Goal: Task Accomplishment & Management: Complete application form

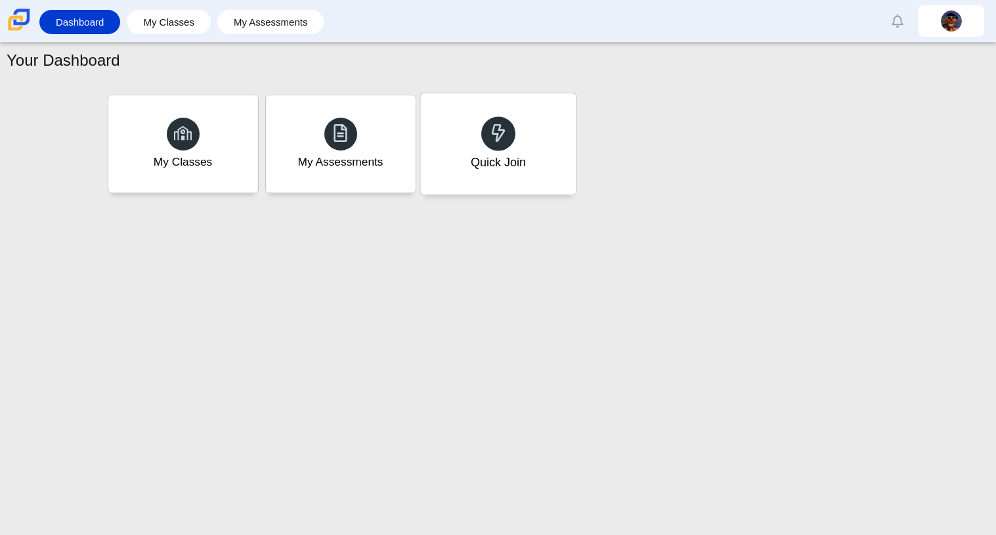
click at [514, 152] on div "Quick Join" at bounding box center [498, 143] width 156 height 101
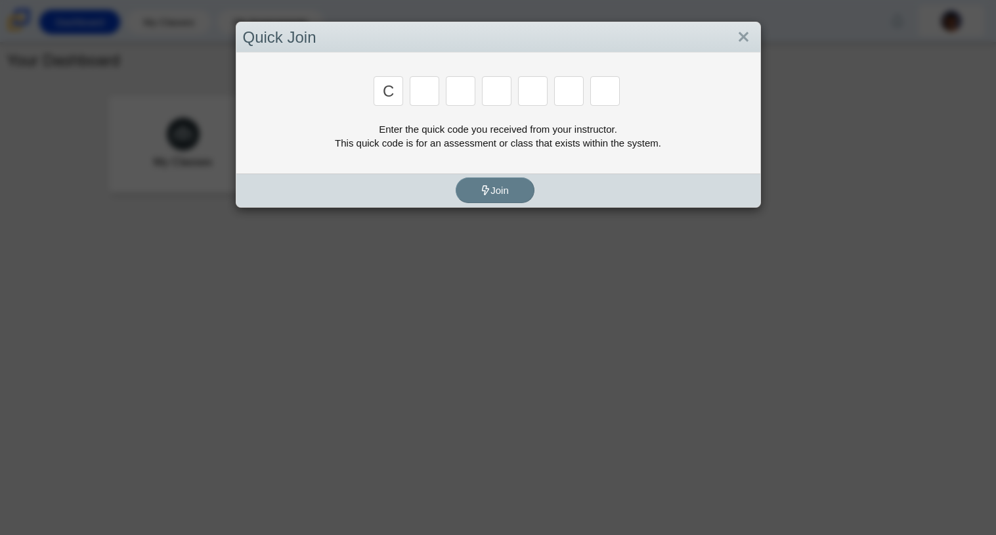
type input "c"
type input "x"
type input "h"
type input "9"
type input "m"
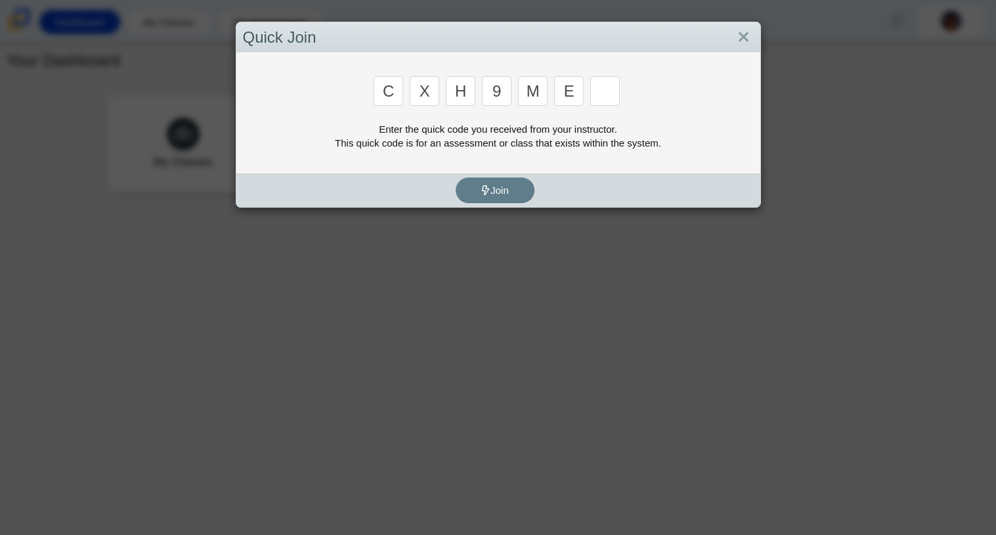
type input "e"
type input "2"
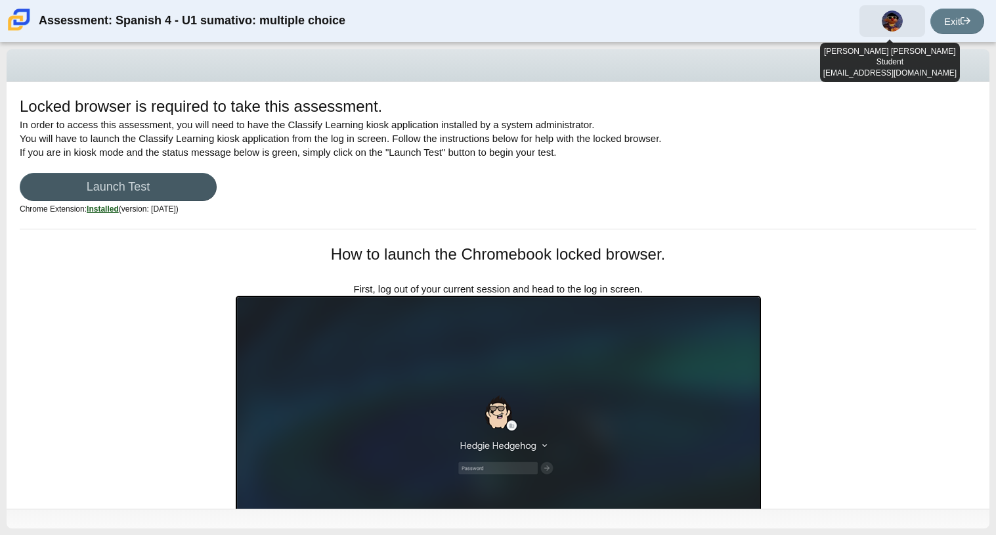
click at [883, 22] on img at bounding box center [892, 21] width 21 height 21
click at [883, 21] on img at bounding box center [892, 21] width 21 height 21
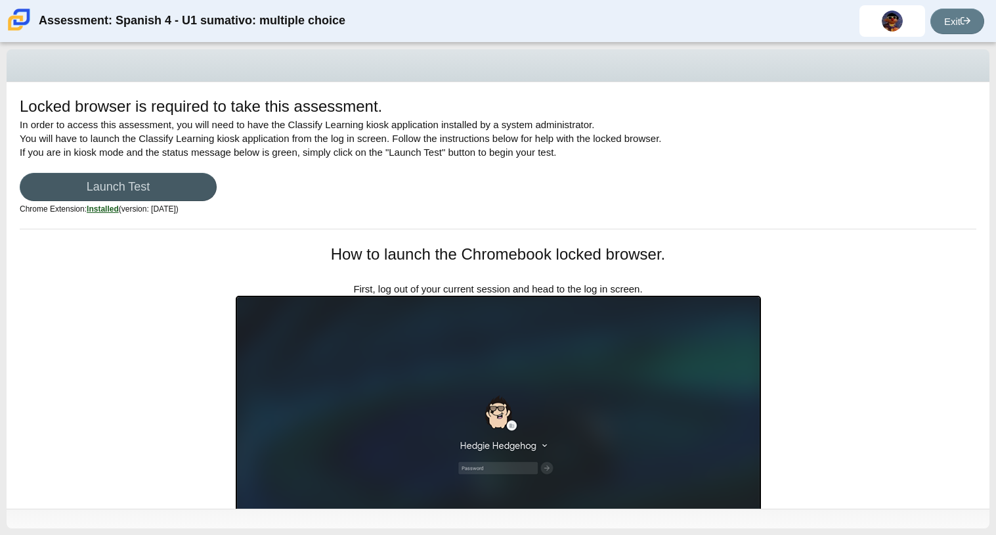
click at [895, 161] on div "Locked browser is required to take this assessment. In order to access this ass…" at bounding box center [498, 161] width 957 height 133
click at [896, 161] on div "Locked browser is required to take this assessment. In order to access this ass…" at bounding box center [498, 161] width 957 height 133
click at [115, 175] on link "Launch Test" at bounding box center [118, 187] width 197 height 28
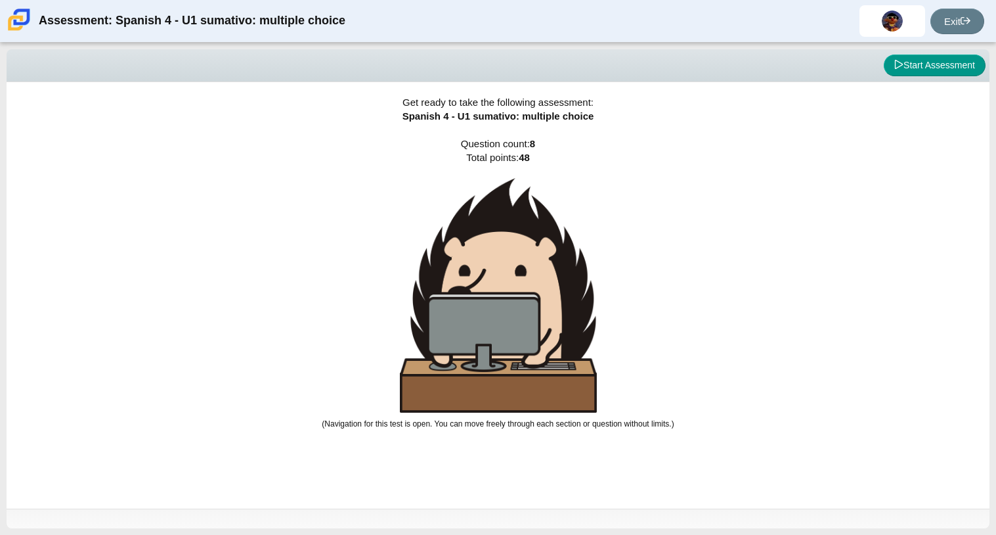
click at [915, 238] on div "Get ready to take the following assessment: Spanish 4 - U1 sumativo: multiple c…" at bounding box center [498, 295] width 983 height 426
click at [909, 67] on button "Start Assessment" at bounding box center [935, 66] width 102 height 22
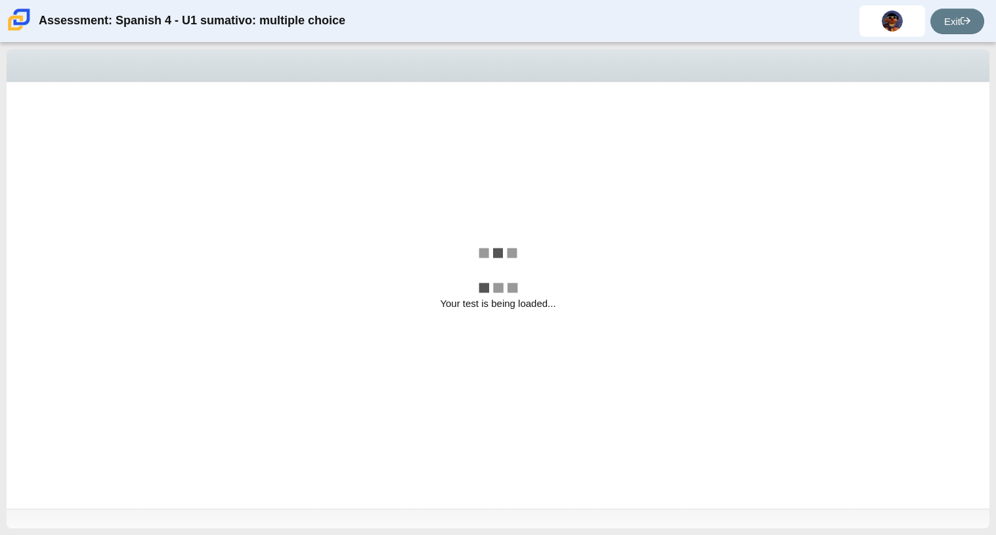
select select "a41de488-02ac-4dd5-a09b-0381ab625a77"
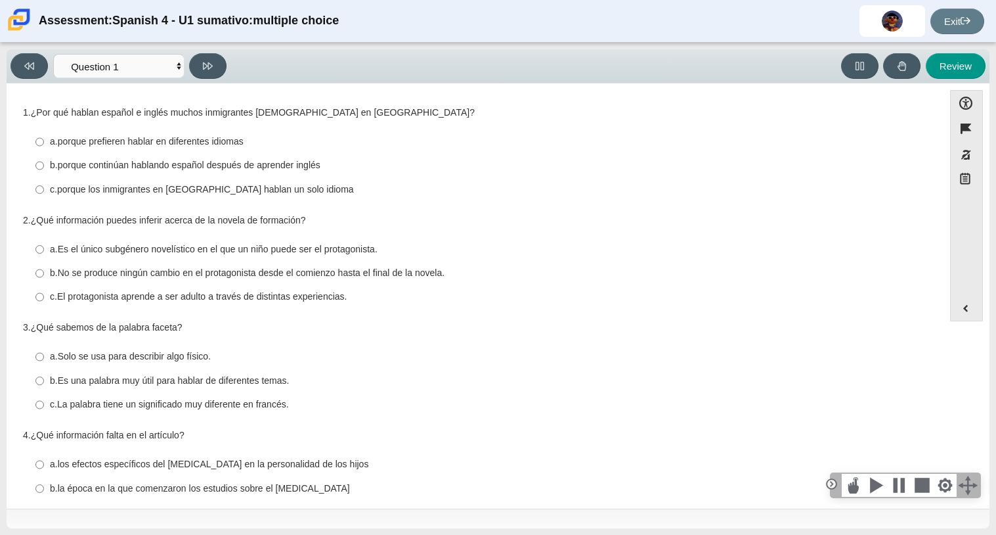
click at [206, 171] on thspan "porque continúan hablando español después de aprender inglés" at bounding box center [189, 165] width 263 height 12
click at [44, 171] on input "b. porque continúan hablando español después de aprender inglés b. porque conti…" at bounding box center [39, 166] width 9 height 24
radio input "true"
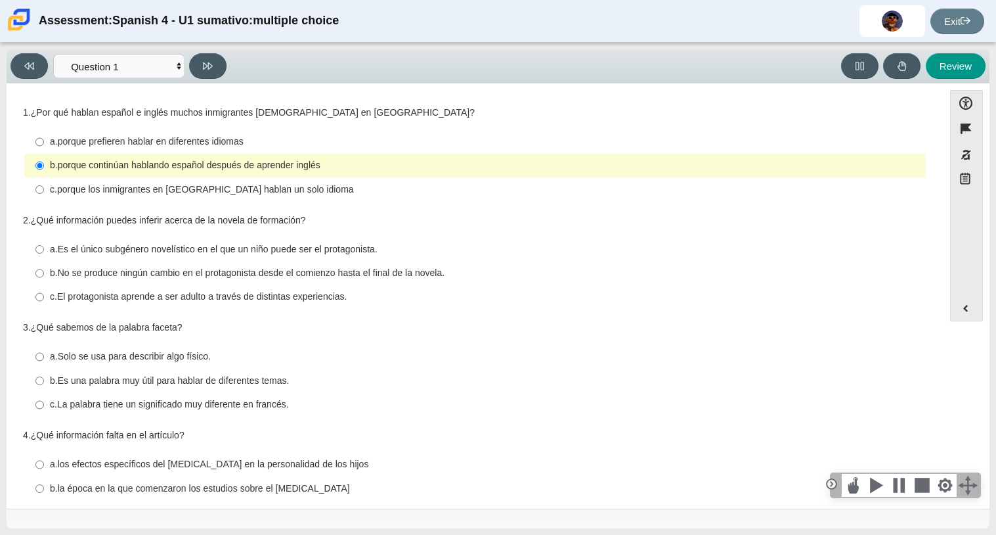
click at [215, 187] on thspan "porque los inmigrantes en [GEOGRAPHIC_DATA] hablan un solo idioma" at bounding box center [205, 189] width 297 height 12
click at [44, 187] on input "c. porque los inmigrantes en [GEOGRAPHIC_DATA] hablan un solo idioma c. porque …" at bounding box center [39, 189] width 9 height 24
radio input "true"
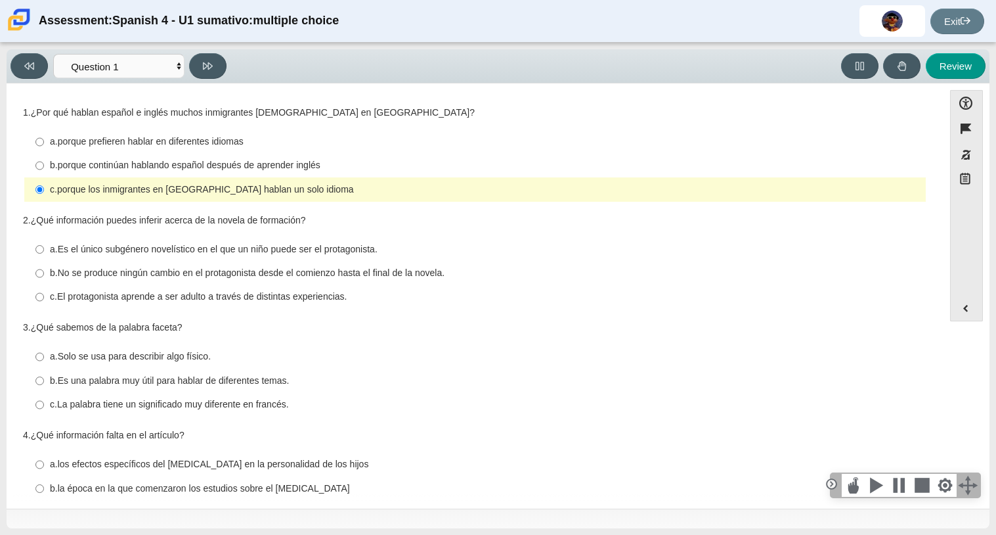
click at [263, 156] on label "b. porque continúan hablando español después de aprender inglés b. porque conti…" at bounding box center [476, 166] width 900 height 24
click at [44, 156] on input "b. porque continúan hablando español después de aprender inglés b. porque conti…" at bounding box center [39, 166] width 9 height 24
radio input "true"
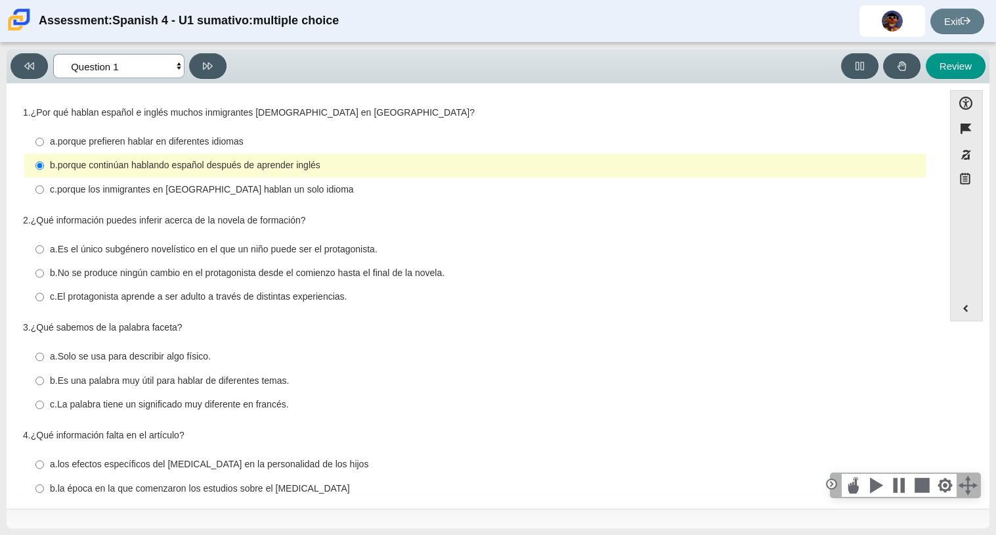
click at [178, 68] on select "Comprensión auditiva Question 1 Question 2 Question 3 Comprensión de lectura Qu…" at bounding box center [118, 66] width 131 height 24
click at [655, 407] on div "c. La palabra tiene un significado muy diferente en francés." at bounding box center [485, 404] width 871 height 13
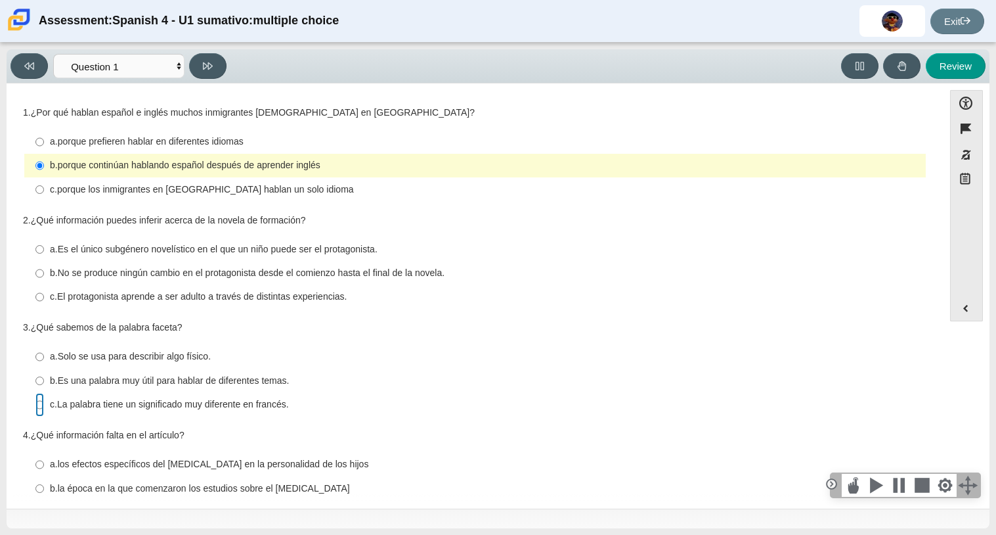
click at [44, 407] on input "c. La palabra tiene un significado muy diferente en francés. c. La palabra tien…" at bounding box center [39, 405] width 9 height 24
radio input "true"
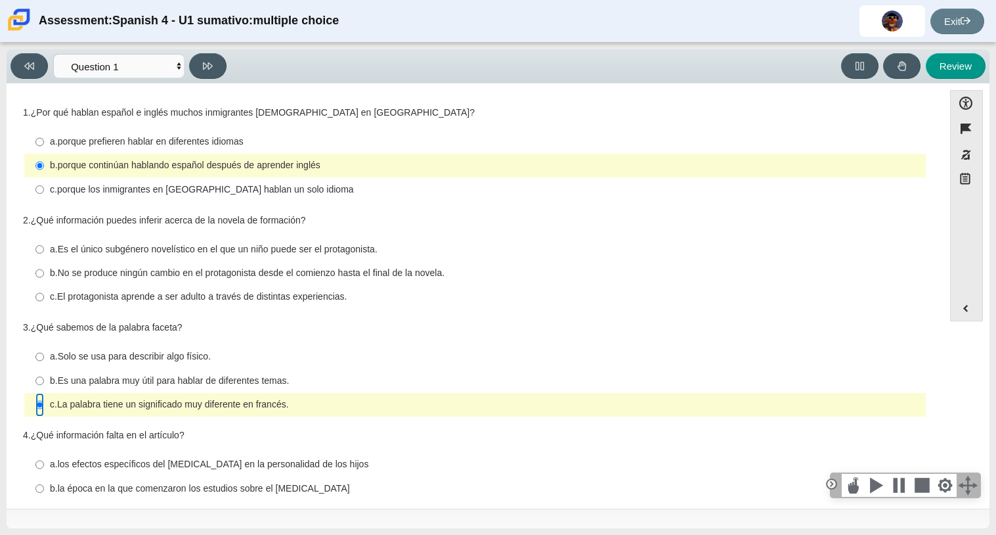
click at [36, 408] on input "c. La palabra tiene un significado muy diferente en francés. c. La palabra tien…" at bounding box center [39, 405] width 9 height 24
click at [343, 301] on thspan "El protagonista aprende a ser adulto a través de distintas experiencias." at bounding box center [202, 296] width 290 height 12
click at [44, 301] on input "c. El protagonista aprende a ser adulto a través de distintas experiencias. c. …" at bounding box center [39, 297] width 9 height 24
radio input "true"
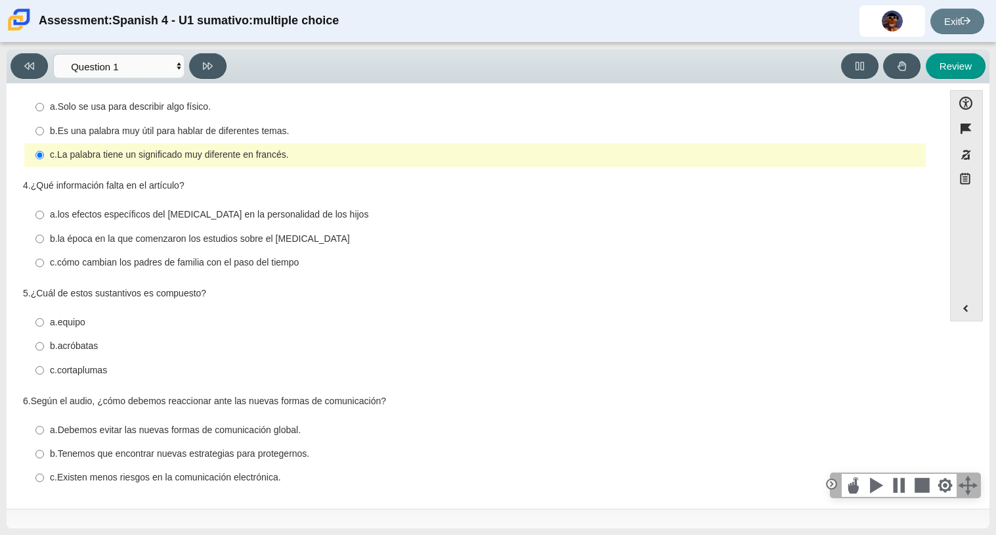
scroll to position [256, 0]
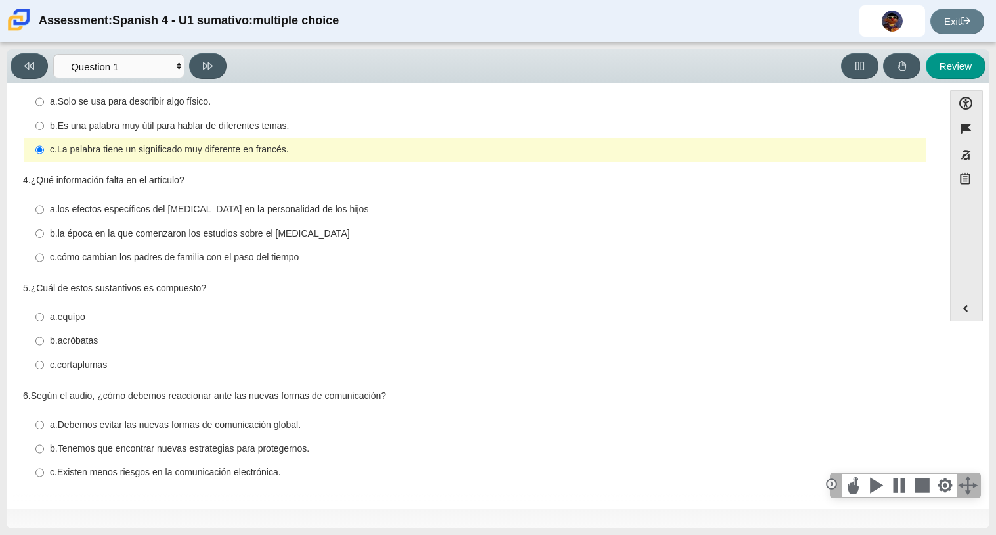
click at [220, 120] on thspan "Es una palabra muy útil para hablar de diferentes temas." at bounding box center [174, 126] width 232 height 12
click at [44, 120] on input "b. Es una palabra muy útil para hablar de diferentes temas. b. Es una palabra m…" at bounding box center [39, 126] width 9 height 24
radio input "true"
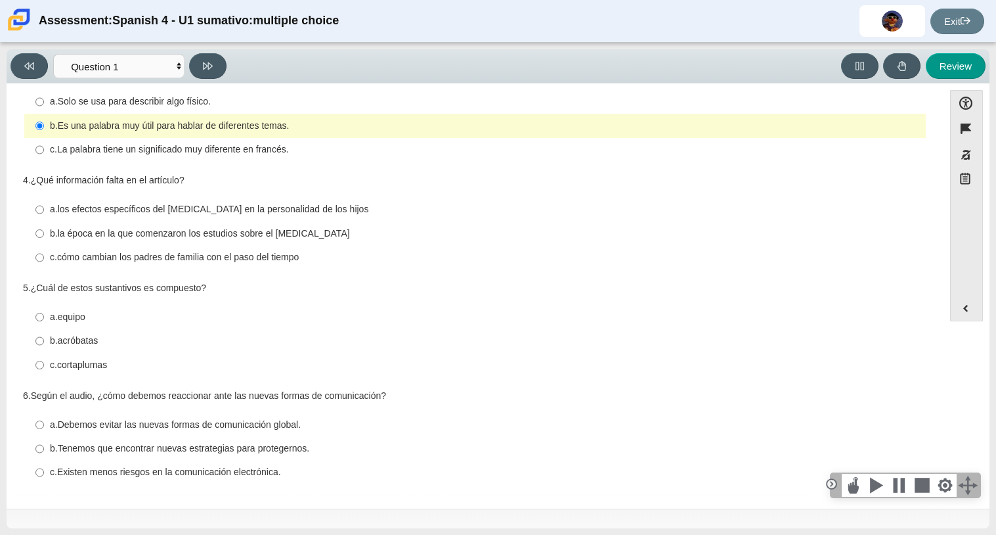
click at [341, 213] on thspan "los efectos específicos del [MEDICAL_DATA] en la personalidad de los hijos" at bounding box center [213, 209] width 311 height 12
click at [44, 213] on input "a. los efectos específicos del [MEDICAL_DATA] en la personalidad de los hijos a…" at bounding box center [39, 210] width 9 height 24
radio input "true"
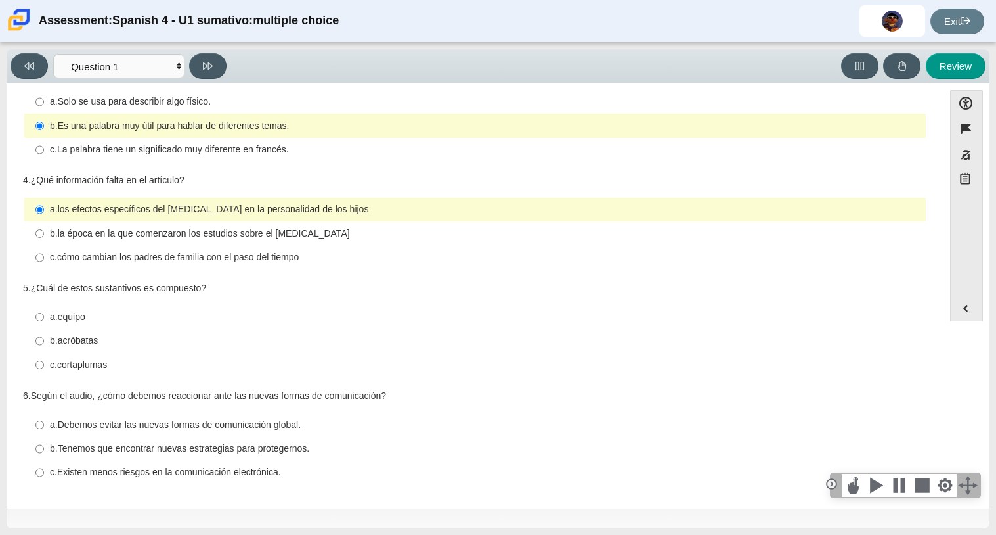
click at [102, 361] on thspan "cortaplumas" at bounding box center [82, 365] width 50 height 12
click at [44, 361] on input "c. cortaplumas c. cortaplumas" at bounding box center [39, 365] width 9 height 24
radio input "true"
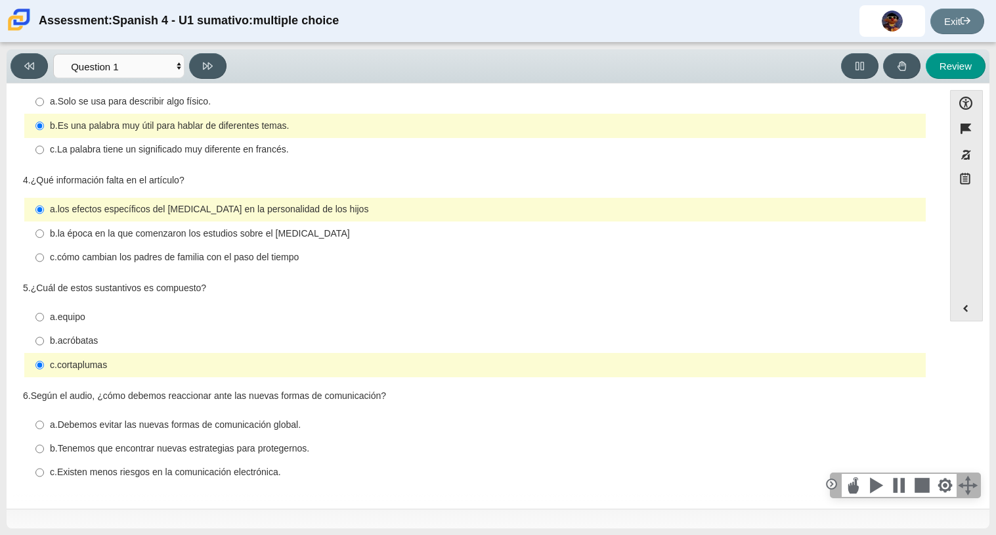
click at [221, 473] on thspan "Existen menos riesgos en la comunicación electrónica." at bounding box center [169, 472] width 224 height 12
click at [44, 473] on input "c. Existen menos riesgos en la comunicación electrónica. c. Existen menos riesg…" at bounding box center [39, 472] width 9 height 24
radio input "true"
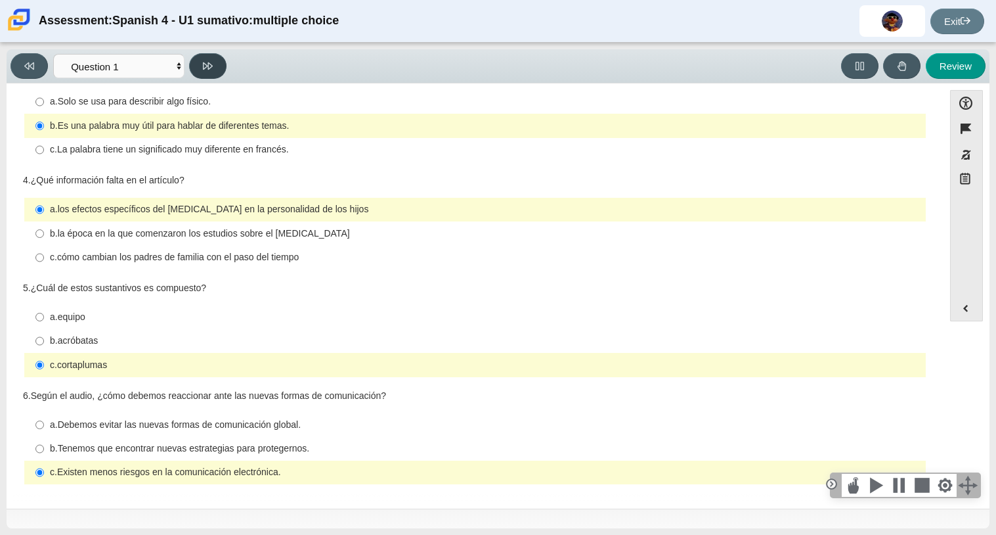
click at [211, 61] on icon at bounding box center [208, 66] width 10 height 10
select select "f076714a-6747-478e-936f-d582d2f603d1"
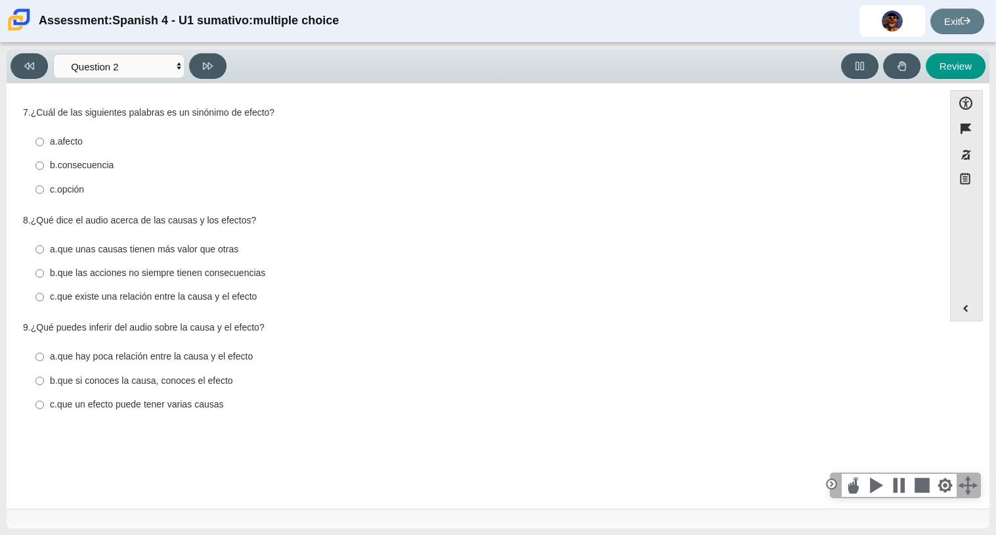
click at [77, 140] on thspan "afecto" at bounding box center [70, 141] width 25 height 12
click at [44, 140] on input "a. afecto a. afecto" at bounding box center [39, 142] width 9 height 24
radio input "true"
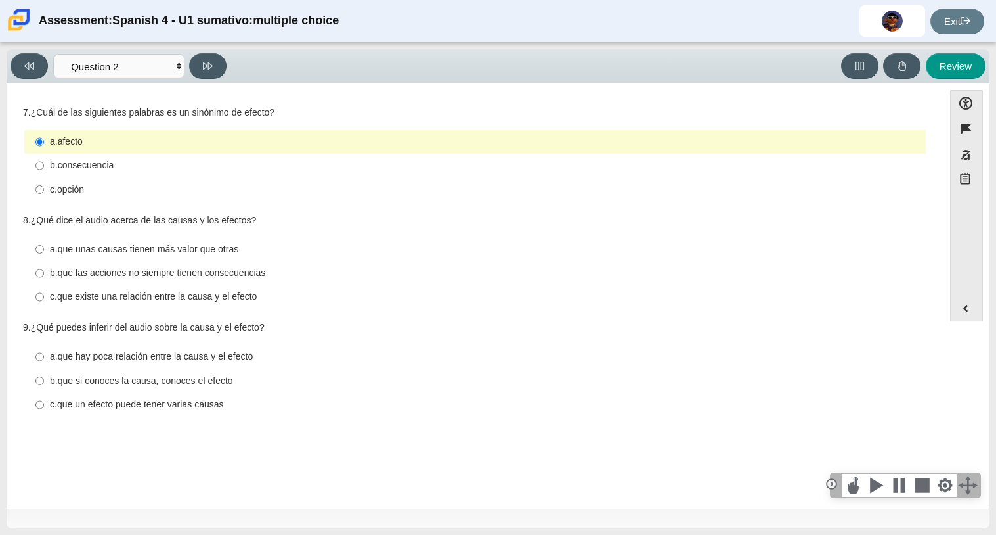
click at [232, 242] on label "a. que unas causas tienen más valor que otras a. que unas causas tienen más val…" at bounding box center [476, 249] width 900 height 24
click at [44, 242] on input "a. que unas causas tienen más valor que otras a. que unas causas tienen más val…" at bounding box center [39, 249] width 9 height 24
radio input "true"
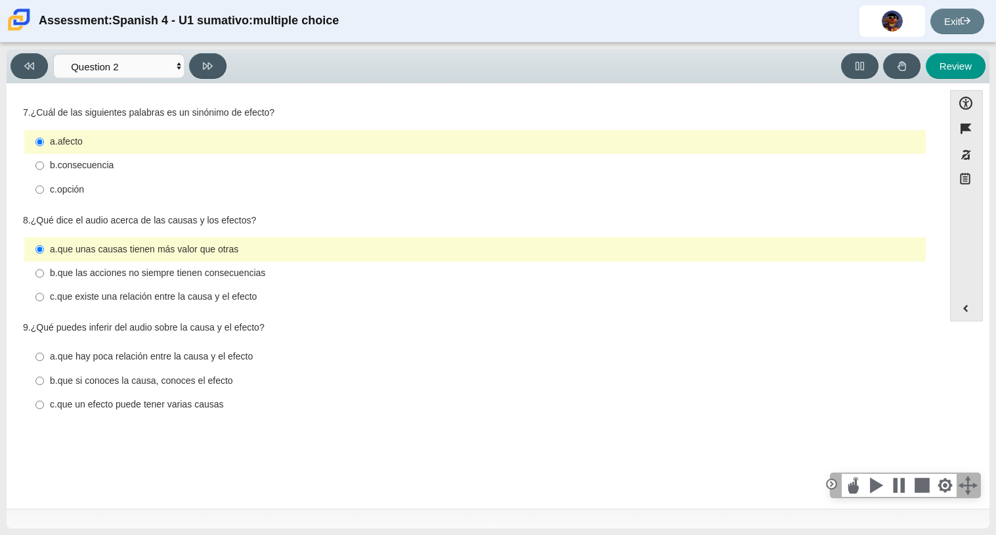
click at [164, 405] on thspan "que un efecto puede tener varias causas" at bounding box center [140, 404] width 167 height 12
click at [44, 405] on input "c. que un efecto puede tener varias causas c. que un efecto puede tener varias …" at bounding box center [39, 405] width 9 height 24
radio input "true"
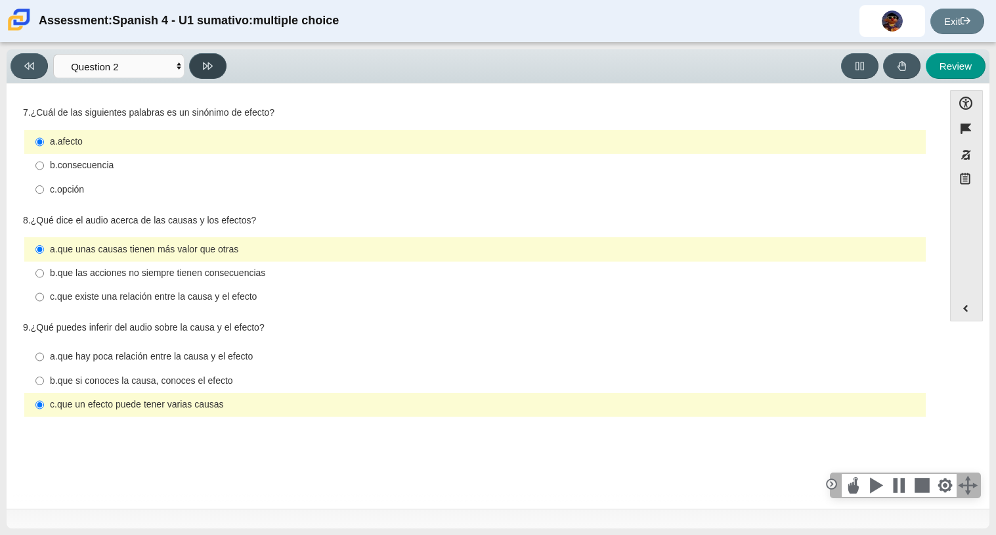
click at [211, 62] on icon at bounding box center [208, 66] width 10 height 10
select select "955d698b-f94a-4dc0-b255-03112f50ff9e"
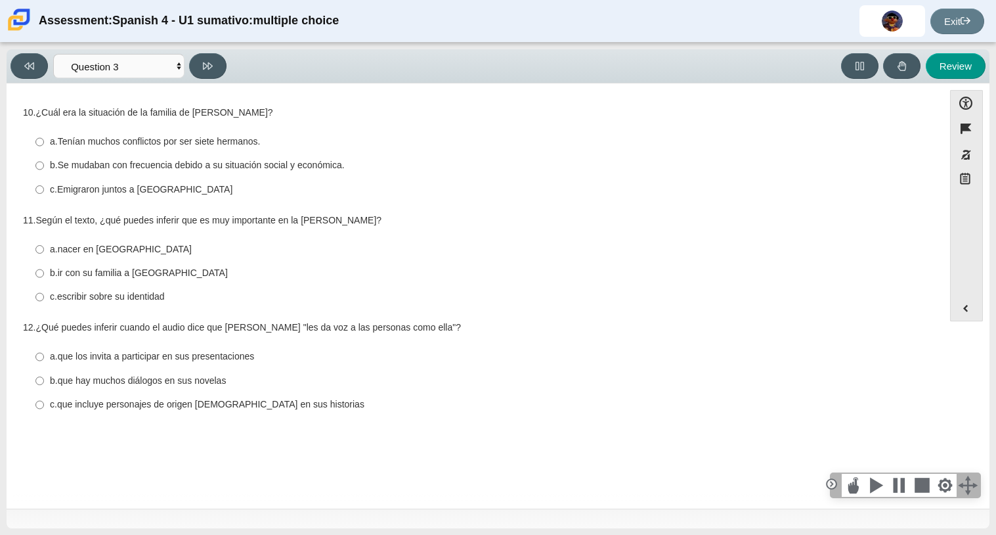
click at [108, 169] on thspan "Se mudaban con frecuencia debido a su situación social y económica." at bounding box center [201, 165] width 287 height 12
click at [44, 169] on input "b. Se mudaban con frecuencia debido a su situación social y económica. b. Se mu…" at bounding box center [39, 166] width 9 height 24
radio input "true"
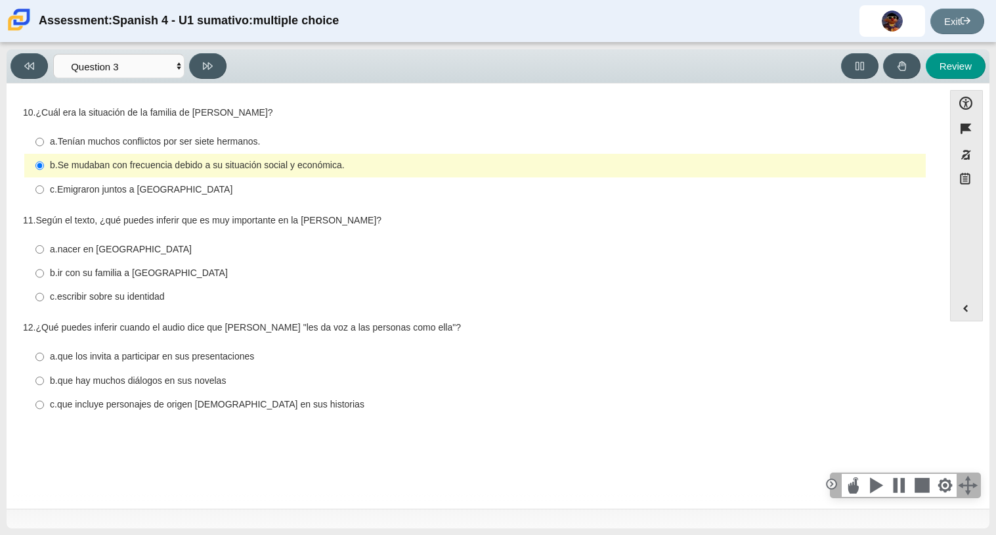
click at [133, 298] on thspan "escribir sobre su identidad" at bounding box center [111, 296] width 108 height 12
click at [44, 298] on input "c. escribir sobre su identidad c. escribir sobre su identidad" at bounding box center [39, 297] width 9 height 24
radio input "true"
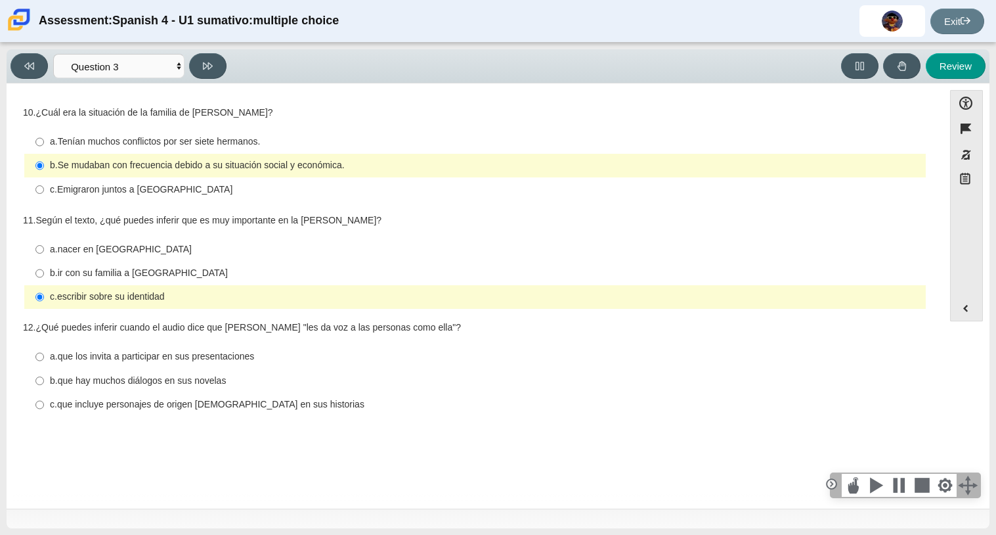
click at [172, 386] on thspan "que hay muchos diálogos en sus novelas" at bounding box center [142, 380] width 169 height 12
click at [44, 387] on input "b. que hay muchos diálogos en sus novelas b. que hay muchos diálogos en sus nov…" at bounding box center [39, 380] width 9 height 24
radio input "true"
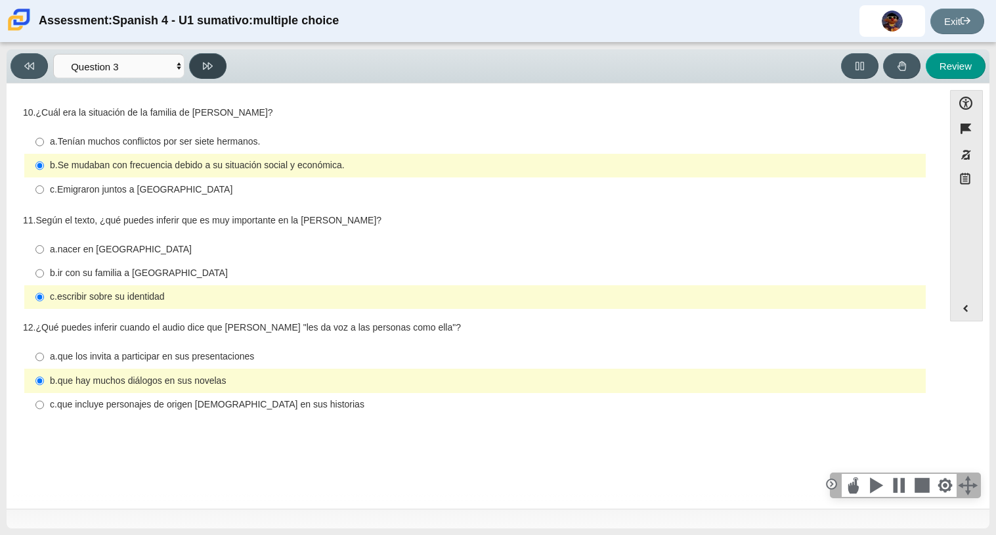
click at [209, 57] on button at bounding box center [207, 66] width 37 height 26
select select "390cf710-00ed-41bc-9fa6-d48920198324"
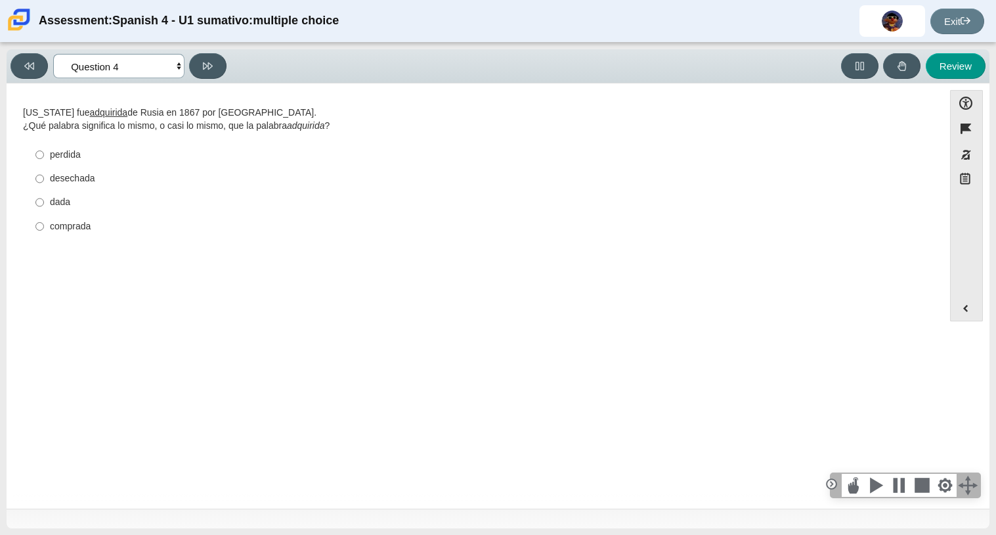
click at [180, 69] on select "Comprensión auditiva Question 1 Question 2 Question 3 Comprensión de lectura Qu…" at bounding box center [118, 66] width 131 height 24
click at [176, 66] on select "Comprensión auditiva Question 1 Question 2 Question 3 Comprensión de lectura Qu…" at bounding box center [118, 66] width 131 height 24
click at [74, 231] on div "comprada" at bounding box center [485, 226] width 871 height 13
click at [44, 231] on input "comprada comprada" at bounding box center [39, 226] width 9 height 24
radio input "true"
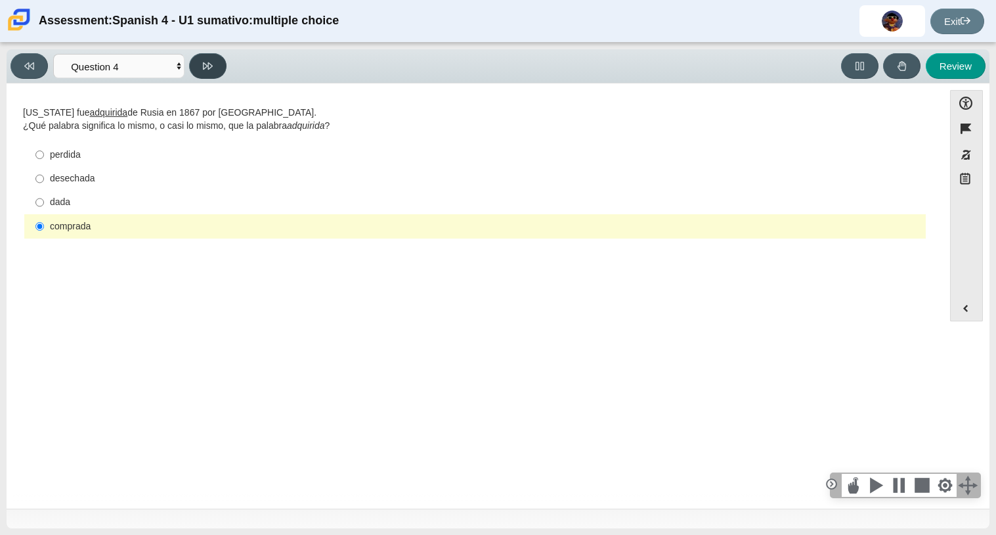
click at [209, 75] on button at bounding box center [207, 66] width 37 height 26
select select "de5bc71e-117a-4bdd-886d-d95d03d193af"
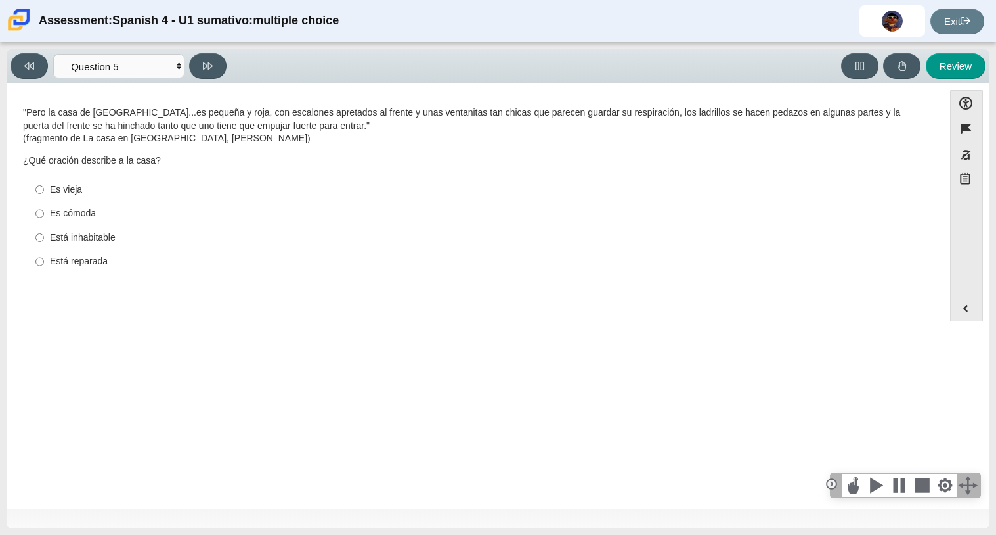
click at [97, 258] on div "Está reparada" at bounding box center [485, 261] width 871 height 13
click at [44, 258] on input "Está reparada Está reparada" at bounding box center [39, 262] width 9 height 24
radio input "true"
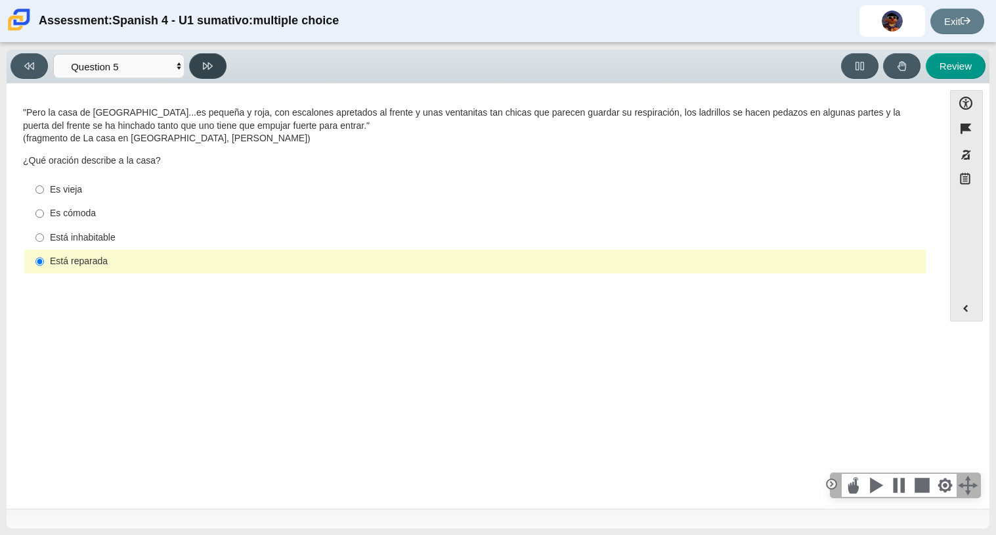
click at [209, 71] on button at bounding box center [207, 66] width 37 height 26
select select "ad9780d8-5edb-414e-87ea-0bcd5a75287a"
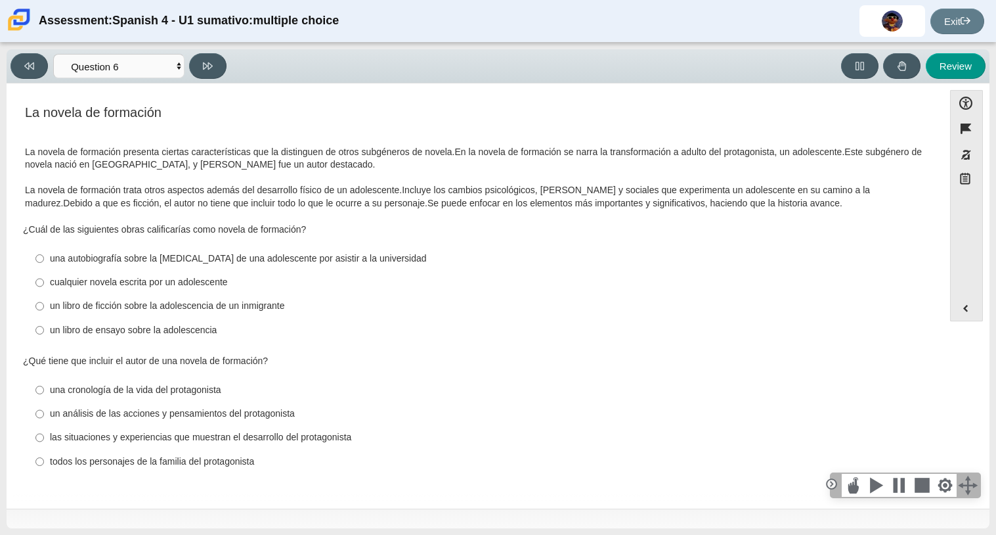
click at [279, 443] on div "las situaciones y experiencias que muestran el desarrollo del protagonista" at bounding box center [485, 437] width 871 height 13
click at [44, 443] on input "las situaciones y experiencias que muestran el desarrollo del protagonista las …" at bounding box center [39, 438] width 9 height 24
radio input "true"
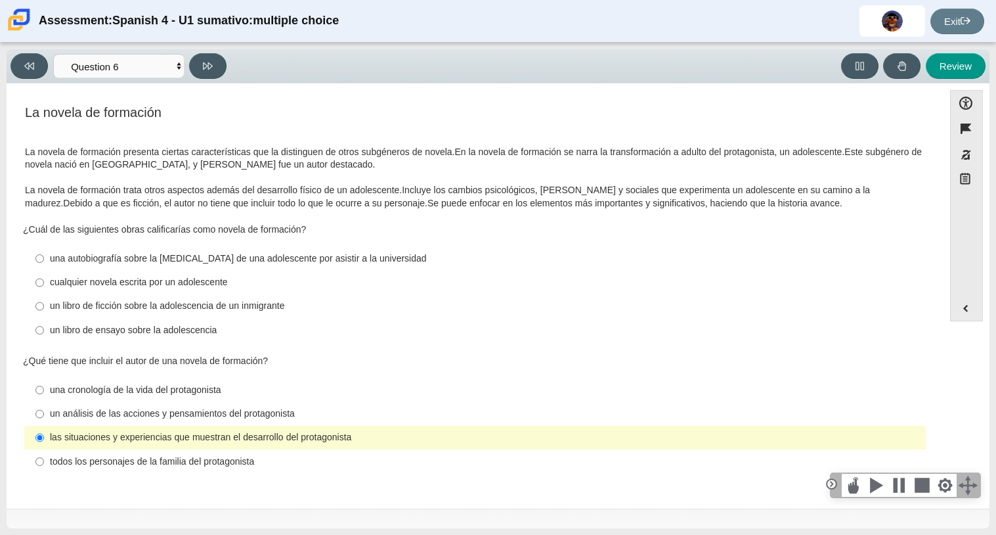
click at [370, 260] on div "una autobiografía sobre la [MEDICAL_DATA] de una adolescente por asistir a la u…" at bounding box center [485, 258] width 871 height 13
click at [44, 260] on input "una autobiografía sobre la [MEDICAL_DATA] de una adolescente por asistir a la u…" at bounding box center [39, 258] width 9 height 24
radio input "true"
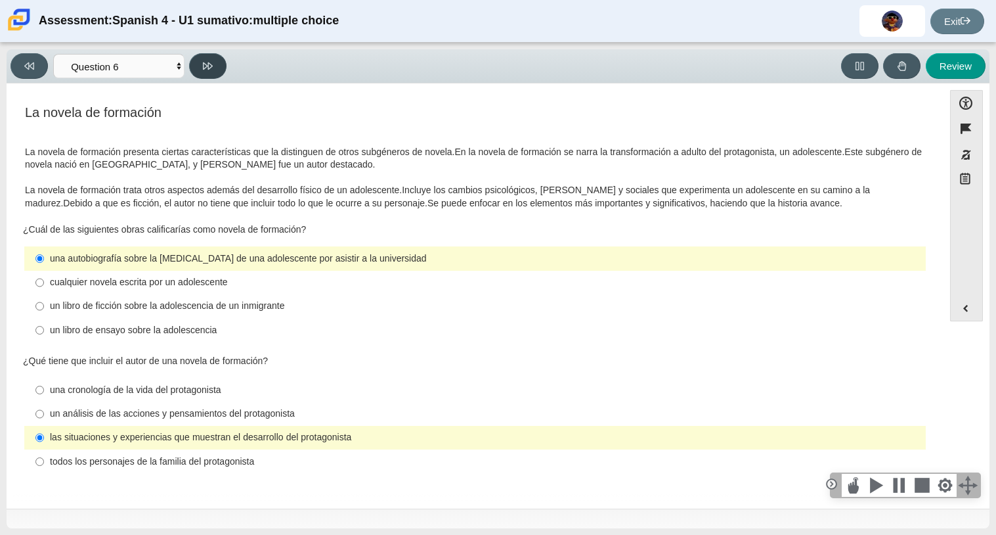
click at [205, 69] on icon at bounding box center [208, 66] width 10 height 10
select select "6168cc92-63b6-45d3-a929-0b9cba560165"
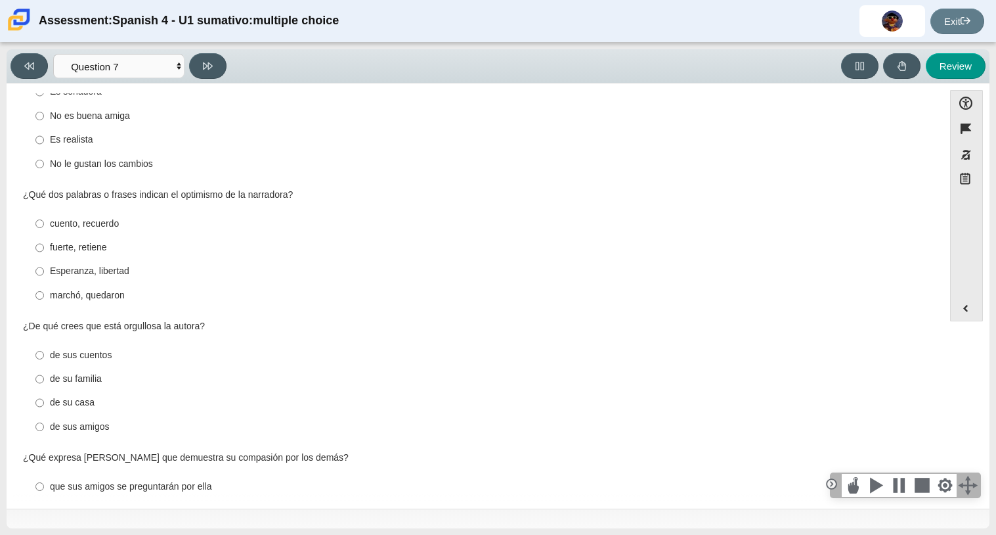
scroll to position [465, 0]
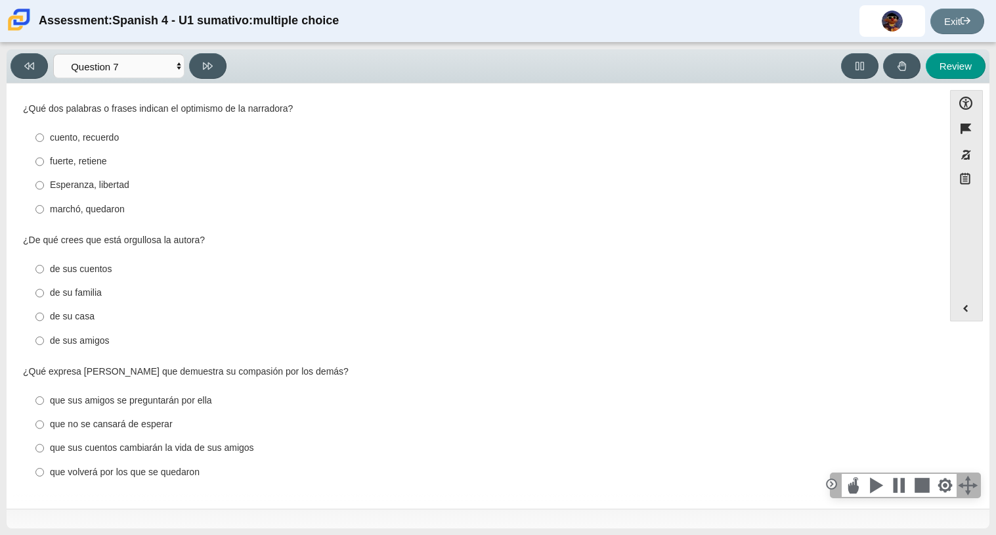
click at [219, 236] on div "¿De qué crees que está orgullosa la autora?" at bounding box center [475, 240] width 904 height 13
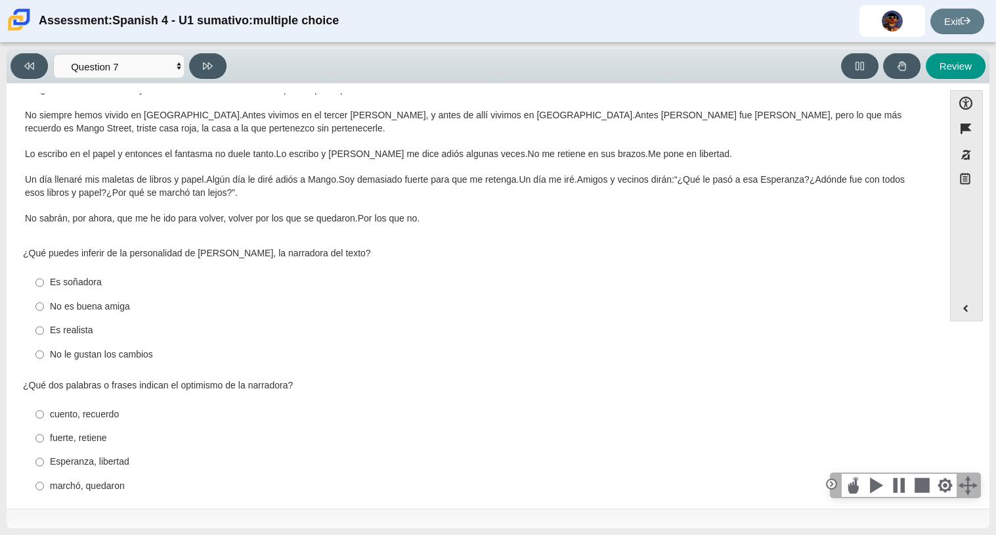
scroll to position [0, 0]
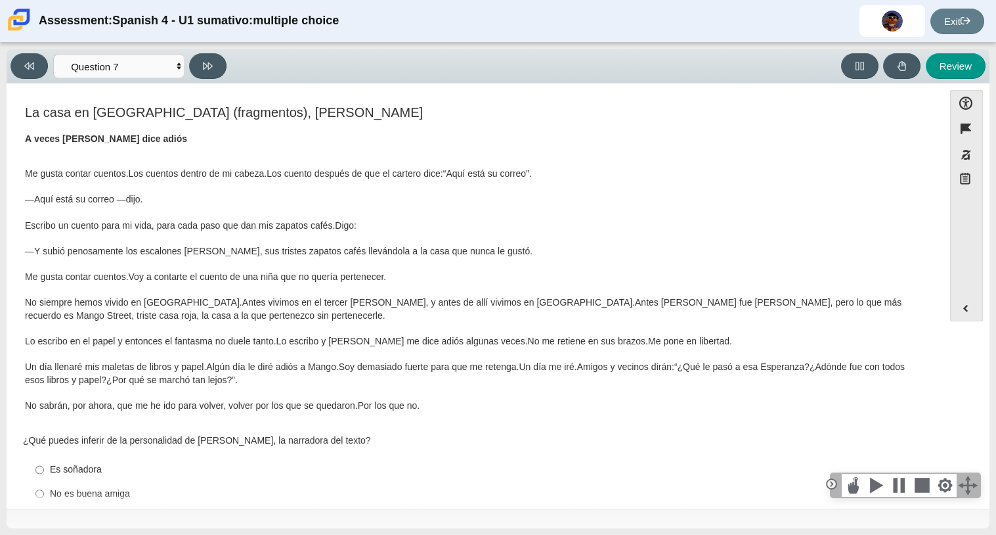
click at [864, 315] on p "Me gusta contar cuentos. Los cuentos dentro de mi cabeza. Los cuento después de…" at bounding box center [475, 289] width 900 height 244
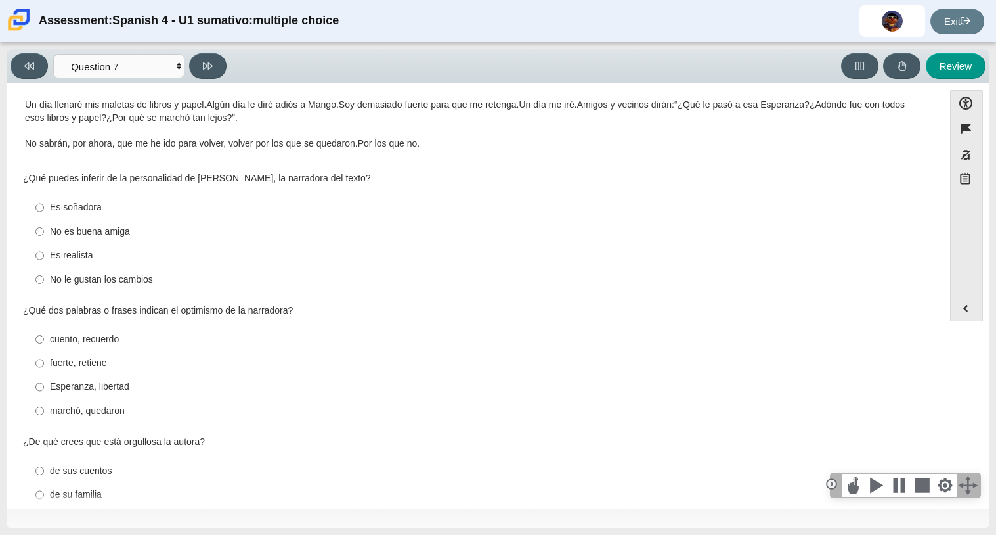
scroll to position [261, 0]
click at [75, 210] on div "Es soñadora" at bounding box center [485, 208] width 871 height 13
click at [44, 210] on input "Es soñadora Es soñadora" at bounding box center [39, 208] width 9 height 24
radio input "true"
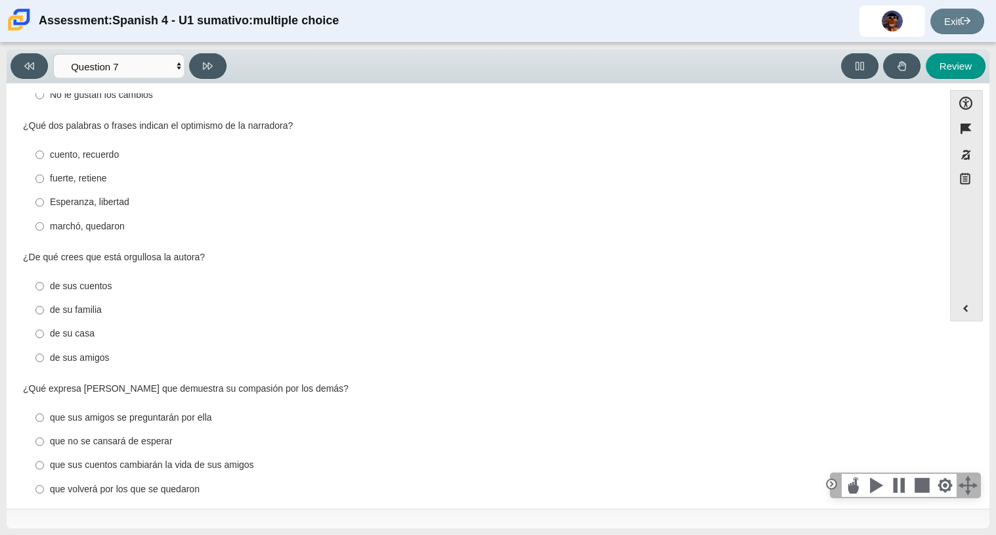
scroll to position [448, 0]
click at [100, 154] on div "cuento, recuerdo" at bounding box center [485, 153] width 871 height 13
click at [44, 154] on input "cuento, recuerdo cuento, recuerdo" at bounding box center [39, 153] width 9 height 24
radio input "true"
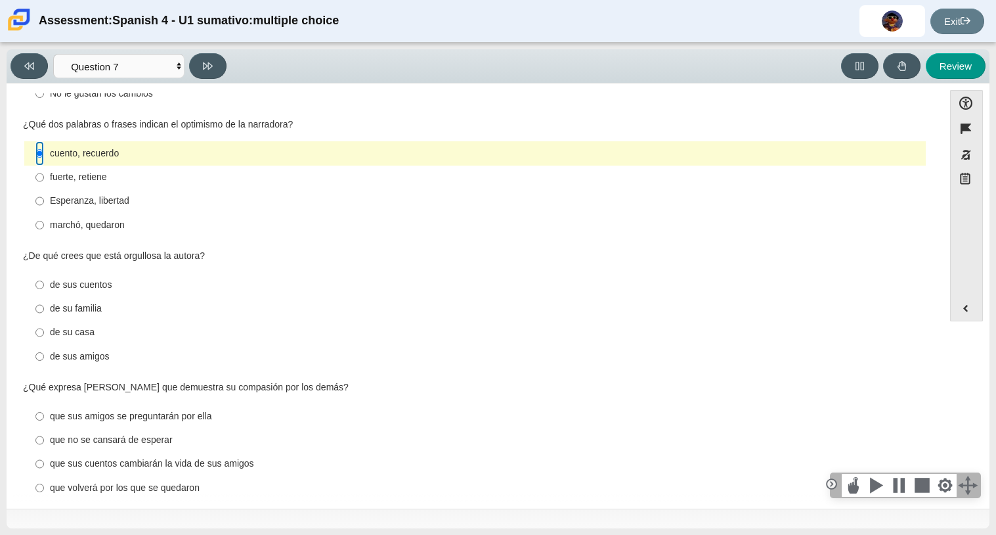
scroll to position [465, 0]
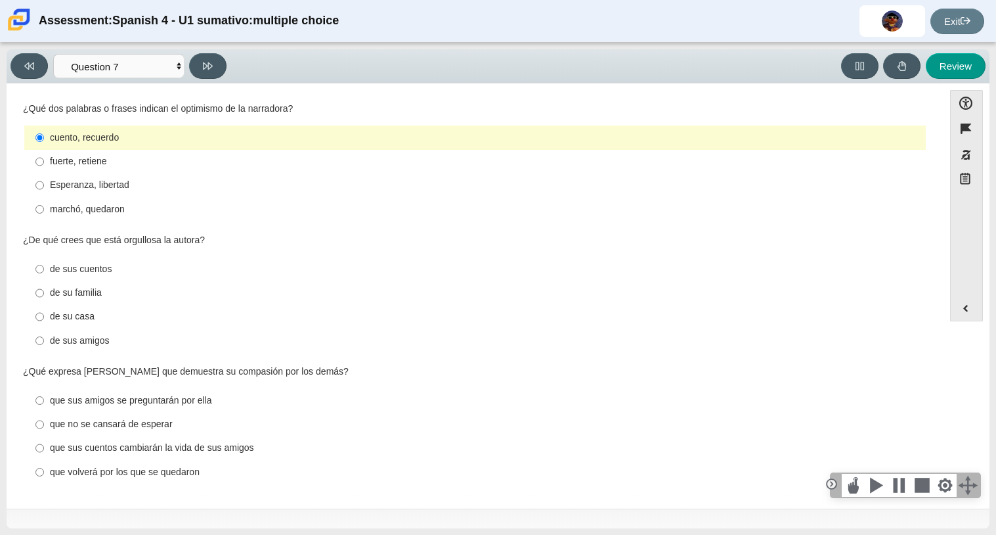
click at [81, 270] on div "de sus cuentos" at bounding box center [485, 269] width 871 height 13
click at [44, 270] on input "de sus cuentos de sus cuentos" at bounding box center [39, 269] width 9 height 24
radio input "true"
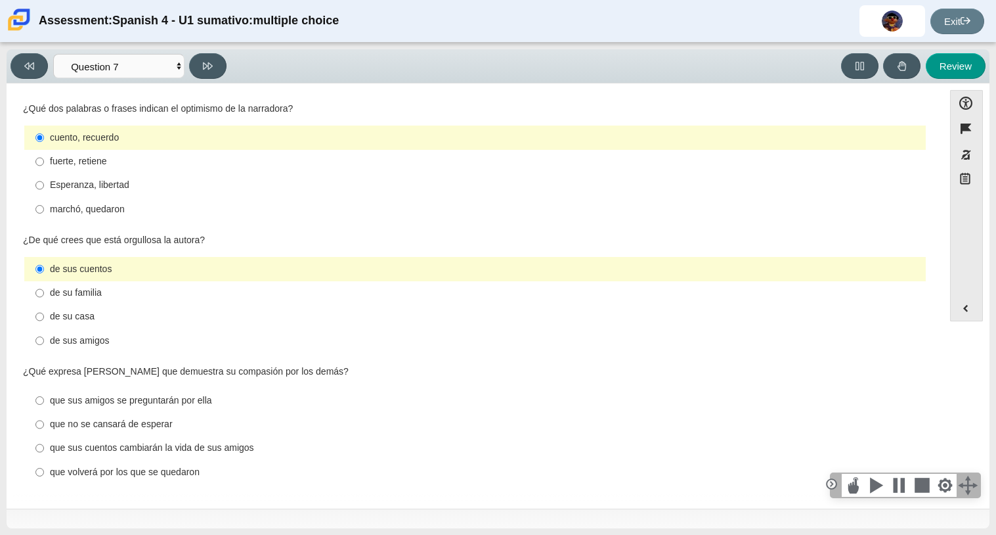
click at [96, 157] on div "fuerte, retiene" at bounding box center [485, 161] width 871 height 13
click at [44, 157] on input "fuerte, retiene fuerte, retiene" at bounding box center [39, 162] width 9 height 24
radio input "true"
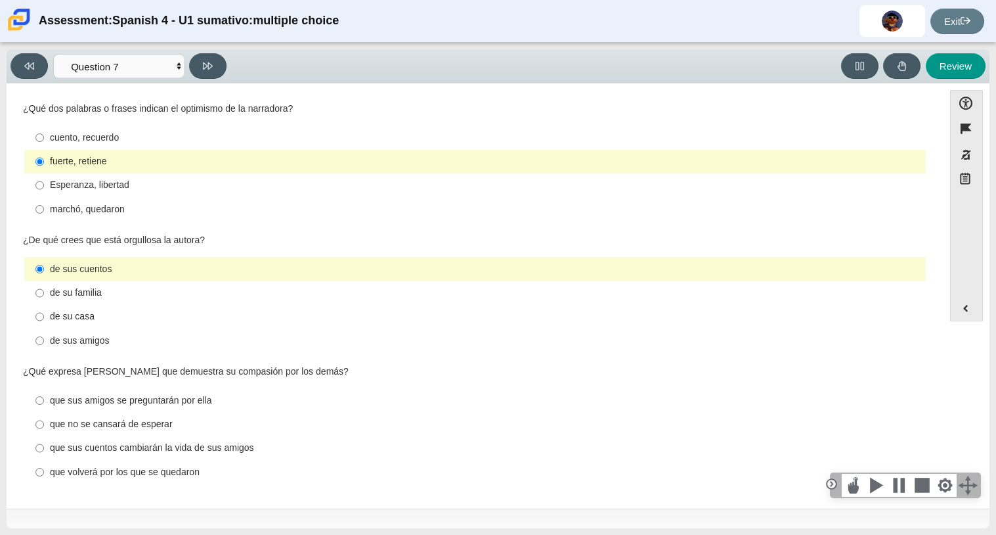
click at [143, 475] on div "que volverá por los que se quedaron" at bounding box center [485, 472] width 871 height 13
click at [44, 475] on input "que volverá por los que se quedaron que volverá por los que se quedaron" at bounding box center [39, 472] width 9 height 24
radio input "true"
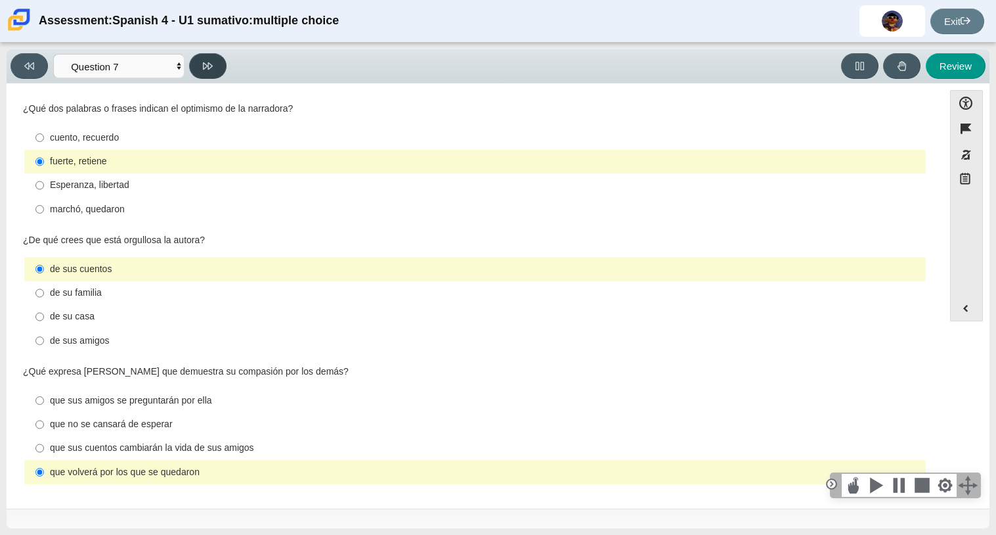
click at [203, 68] on icon at bounding box center [208, 66] width 10 height 10
select select "98fe3b59-0d4b-482f-94e6-cc4dee5e60d3"
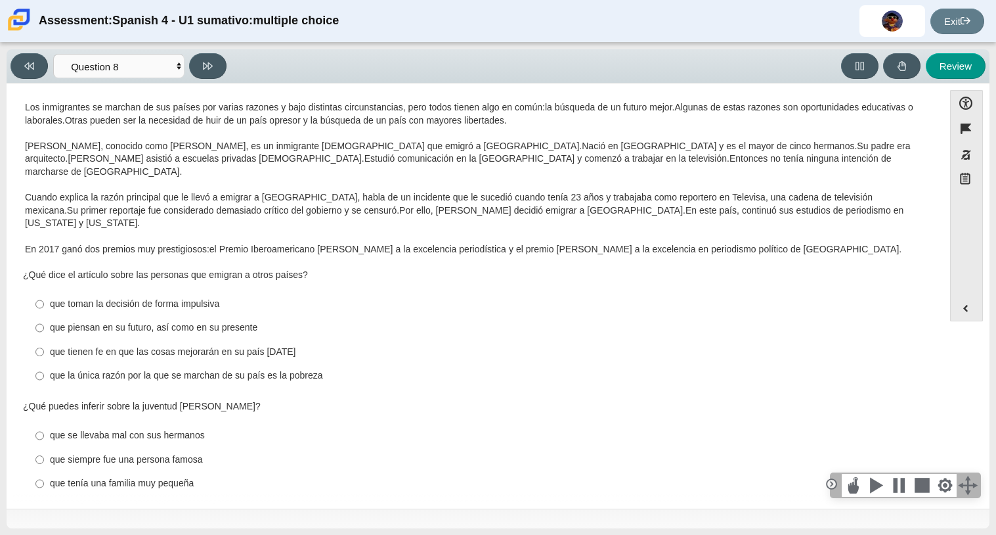
scroll to position [32, 0]
click at [167, 320] on div "que piensan en su futuro, así como en su presente" at bounding box center [485, 326] width 871 height 13
click at [44, 315] on input "que piensan en su futuro, así como en su presente que piensan en su futuro, así…" at bounding box center [39, 327] width 9 height 24
radio input "true"
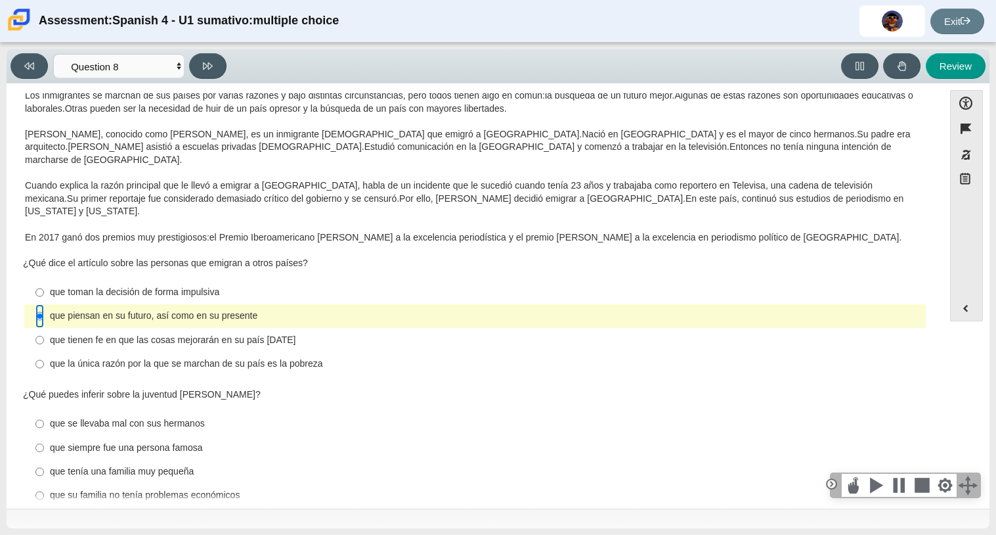
scroll to position [41, 0]
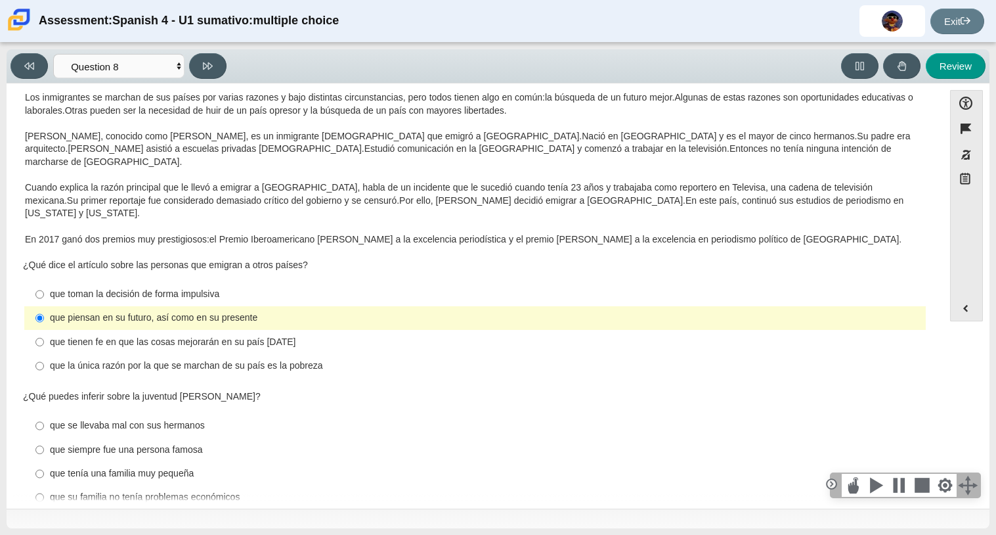
click at [200, 491] on div "que su familia no tenía problemas económicos" at bounding box center [485, 497] width 871 height 13
click at [44, 485] on input "que su familia no tenía problemas económicos que su familia no tenía problemas …" at bounding box center [39, 497] width 9 height 24
radio input "true"
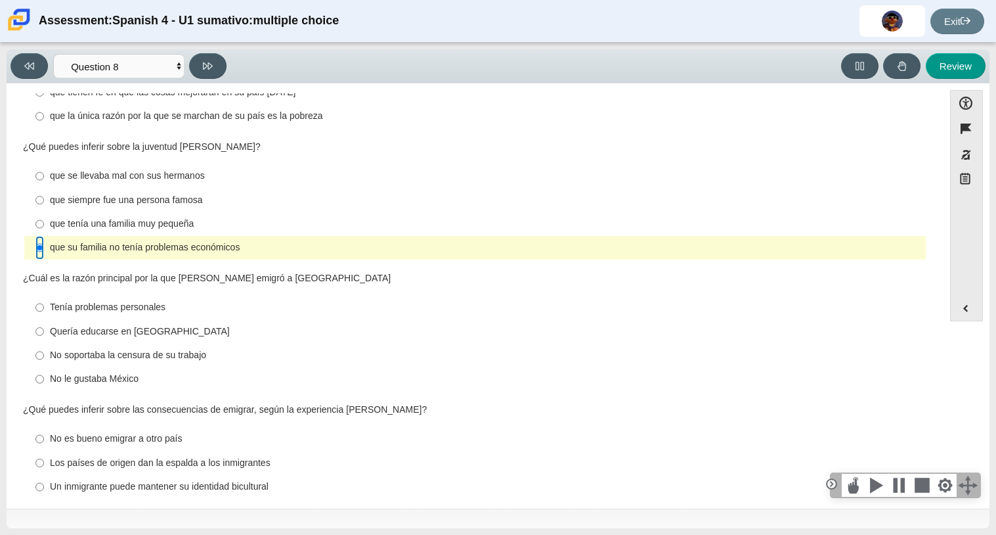
scroll to position [305, 0]
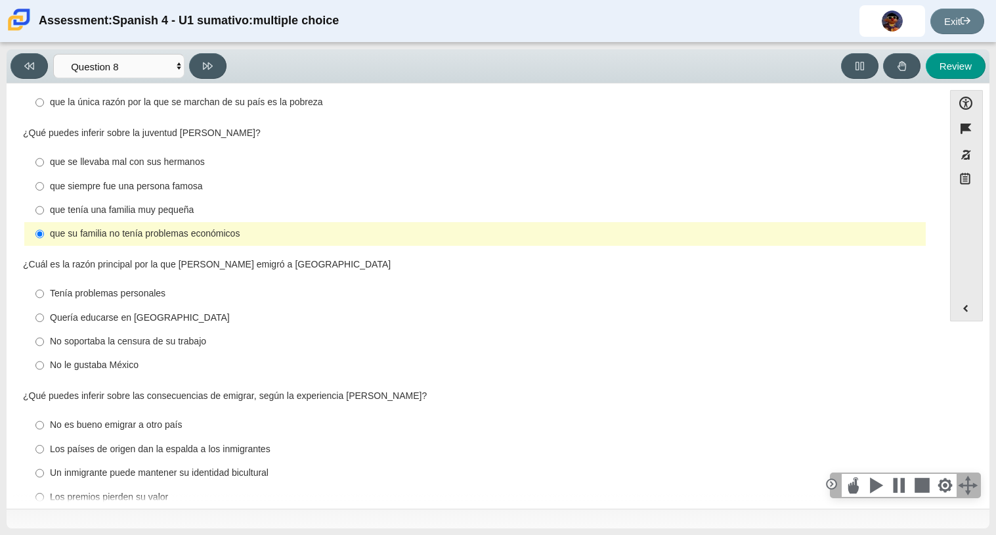
click at [132, 335] on div "No soportaba la censura de su trabajo" at bounding box center [485, 341] width 871 height 13
click at [44, 330] on input "No soportaba la censura de su trabajo No soportaba la censura de su trabajo" at bounding box center [39, 342] width 9 height 24
radio input "true"
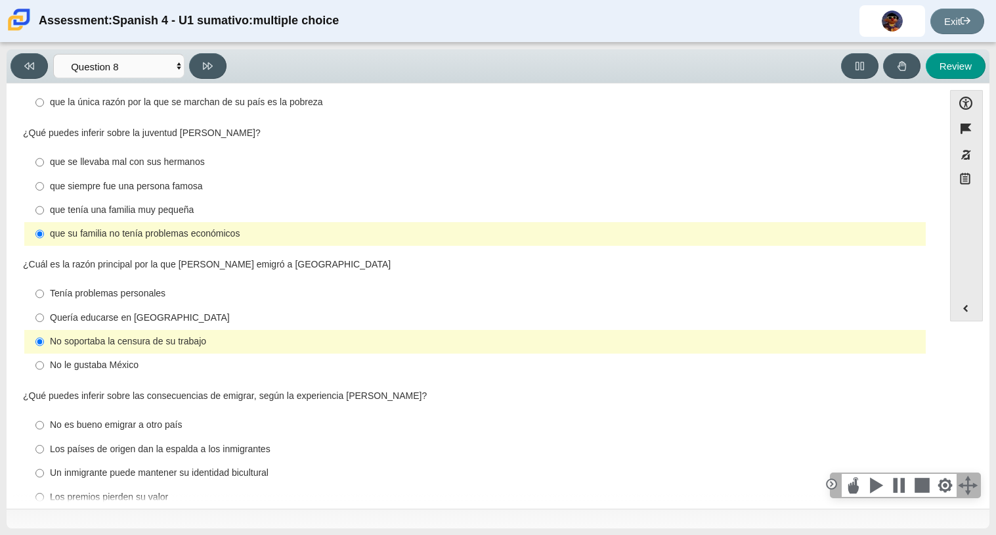
click at [175, 437] on label "Los países de origen dan la espalda a los inmigrantes Los países de origen dan …" at bounding box center [476, 449] width 900 height 24
click at [44, 437] on input "Los países de origen dan la espalda a los inmigrantes Los países de origen dan …" at bounding box center [39, 449] width 9 height 24
radio input "true"
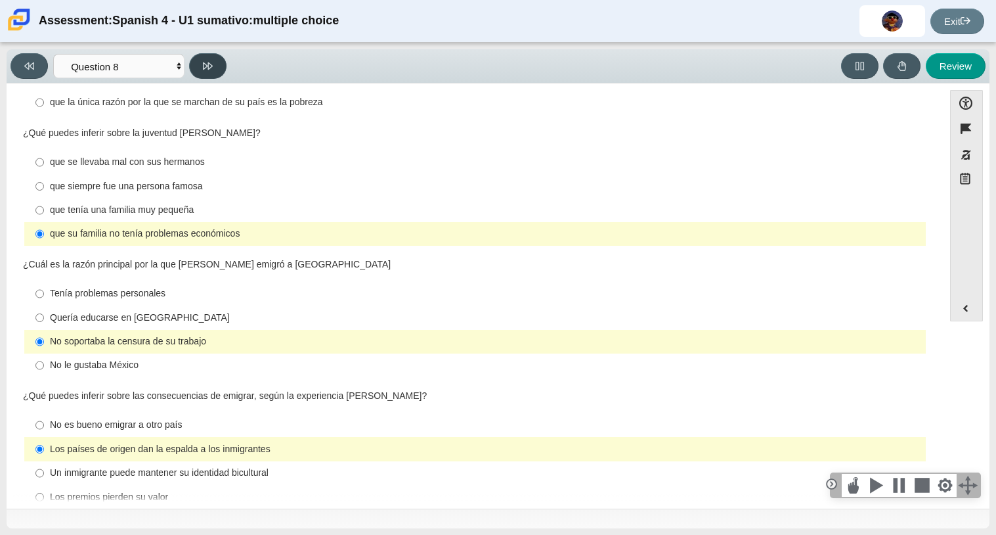
click at [217, 64] on button at bounding box center [207, 66] width 37 height 26
select select "review"
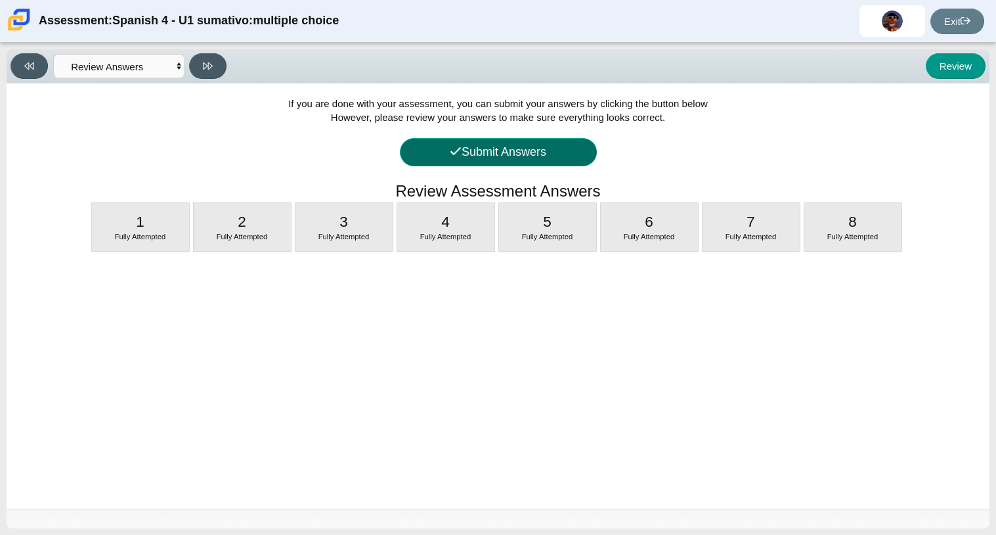
click at [509, 157] on button "Submit Answers" at bounding box center [498, 152] width 197 height 28
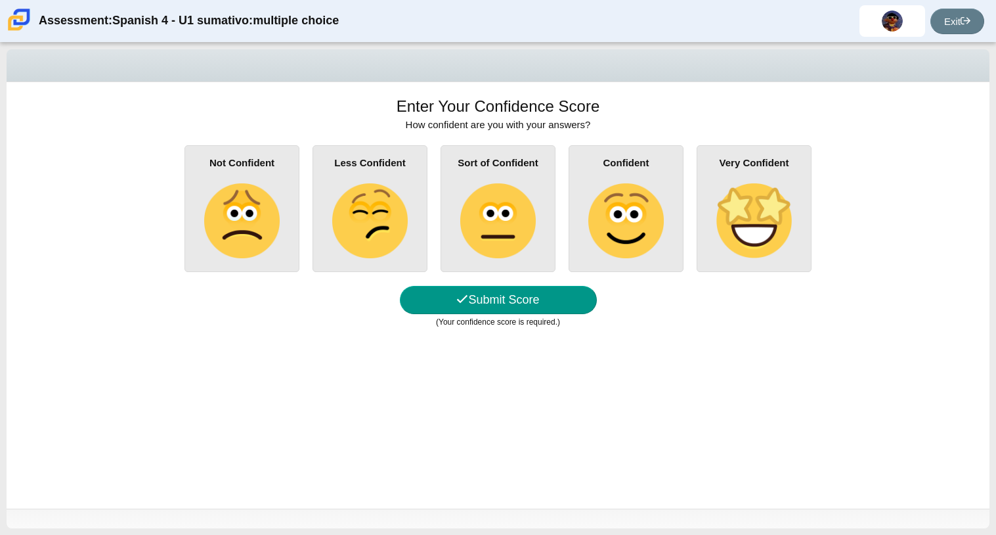
click at [588, 220] on img at bounding box center [625, 220] width 75 height 75
click at [0, 0] on input "Confident" at bounding box center [0, 0] width 0 height 0
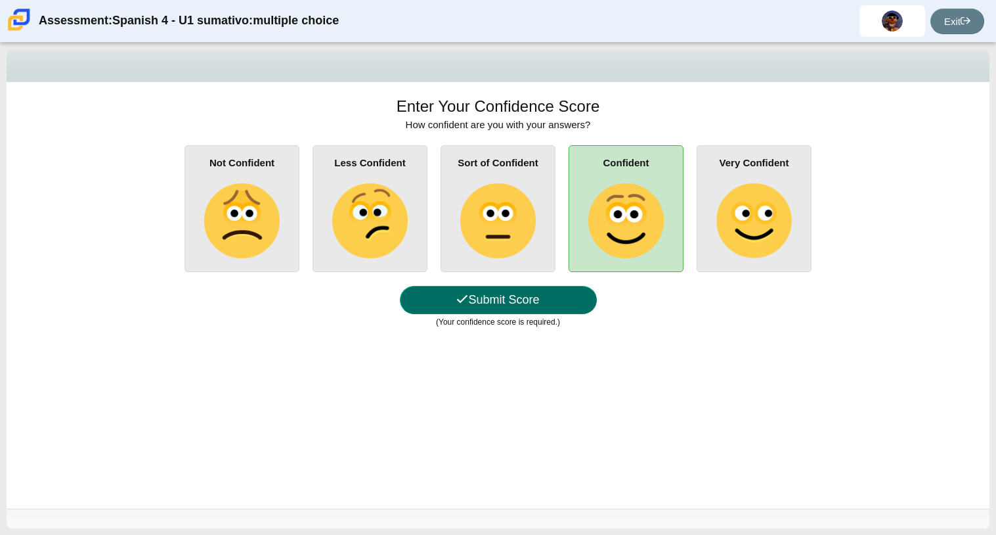
click at [505, 291] on button "Submit Score" at bounding box center [498, 300] width 197 height 28
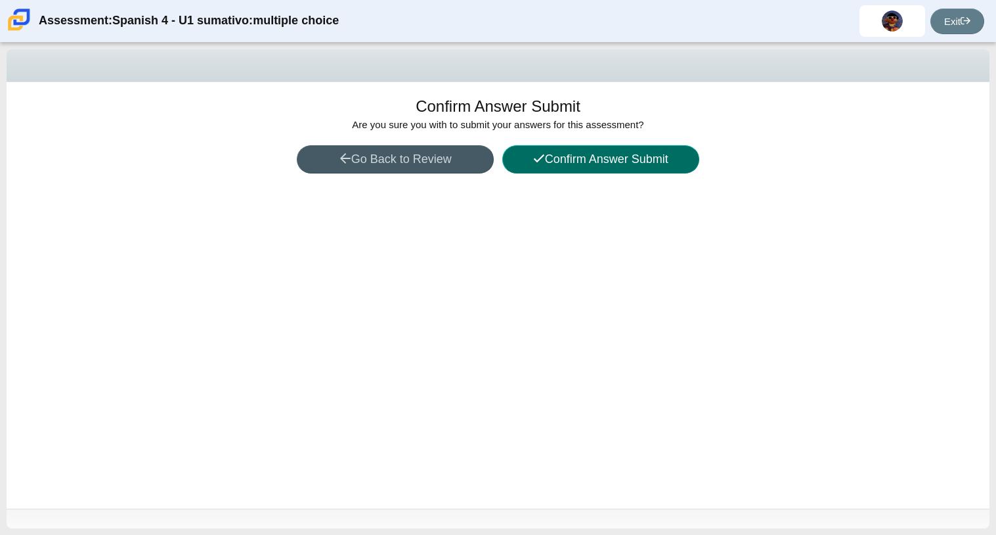
click at [569, 165] on button "Confirm Answer Submit" at bounding box center [600, 159] width 197 height 28
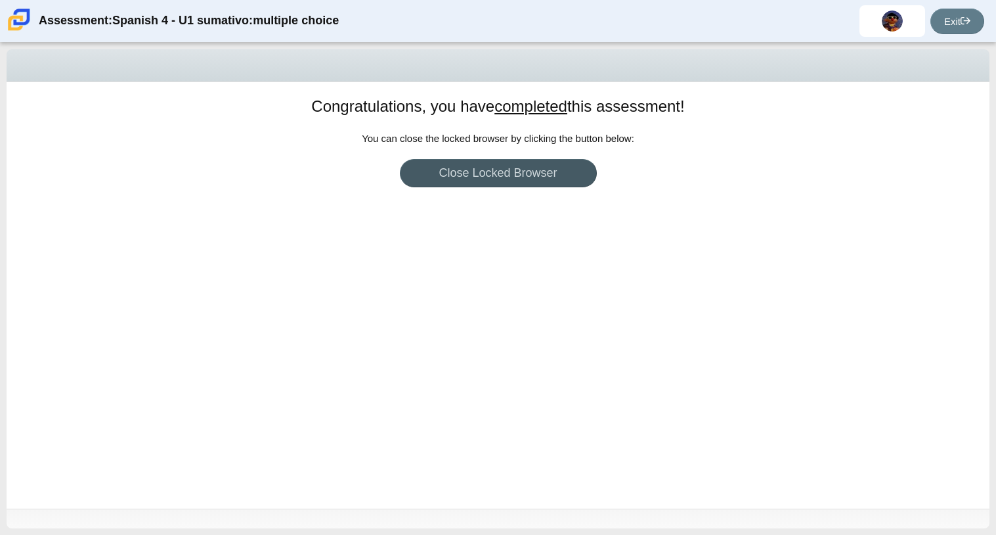
click at [419, 376] on div "Congratulations, you have completed this assessment! You can return to your das…" at bounding box center [498, 295] width 983 height 426
click at [483, 185] on link "Close Locked Browser" at bounding box center [498, 173] width 197 height 28
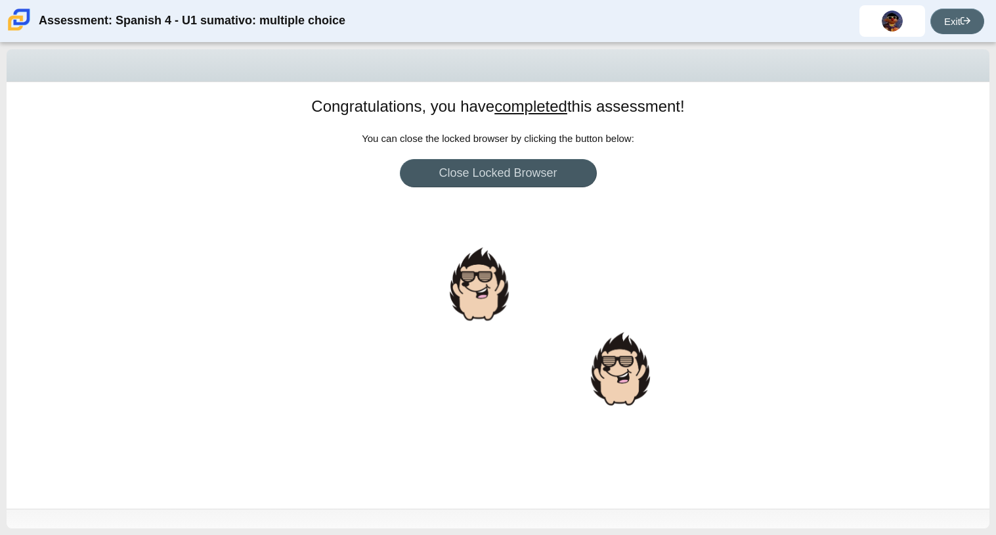
click at [949, 29] on link "Exit" at bounding box center [958, 22] width 54 height 26
